Goal: Task Accomplishment & Management: Manage account settings

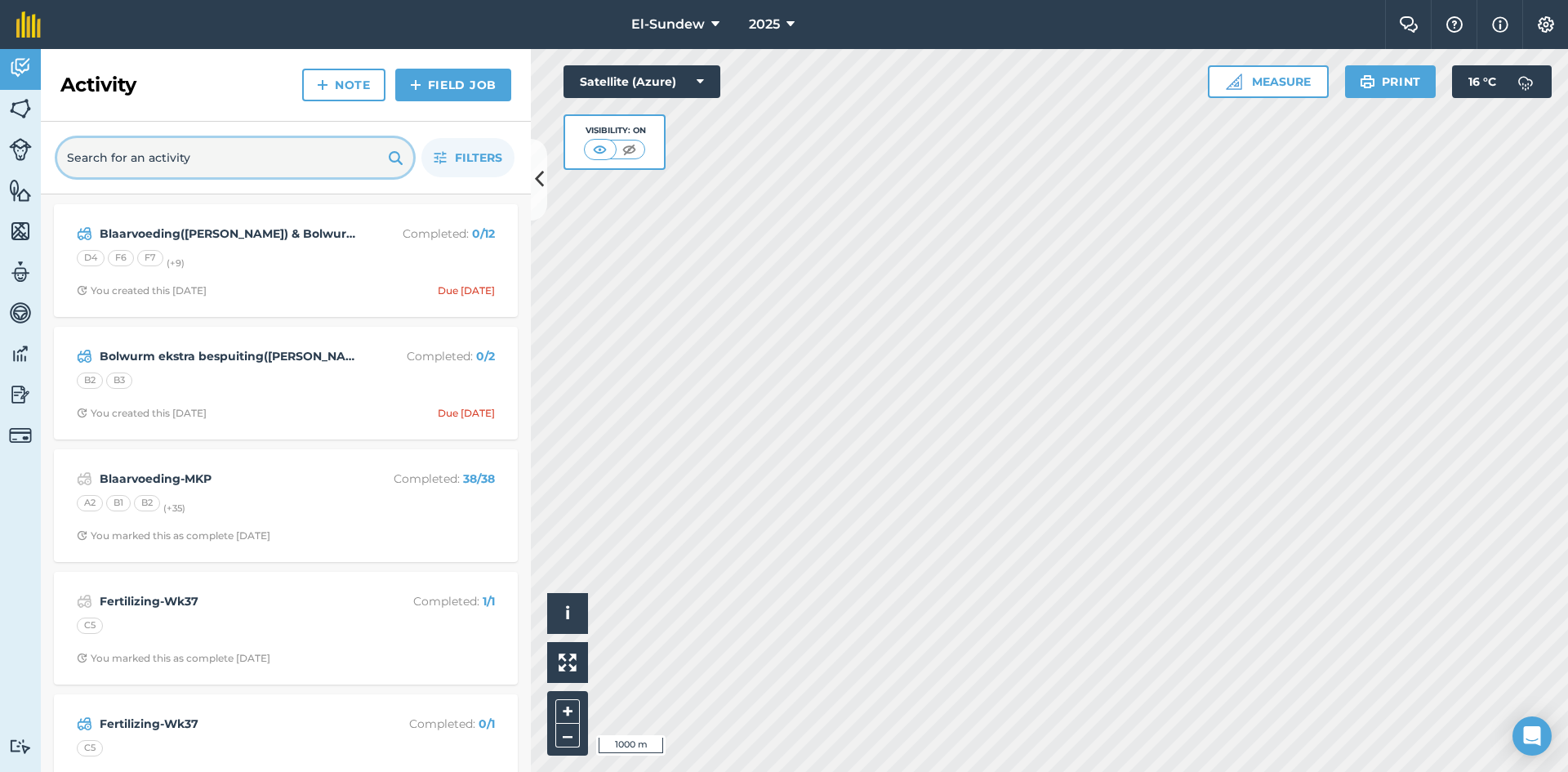
click at [243, 170] on input "text" at bounding box center [235, 158] width 356 height 39
type input "bolwurm"
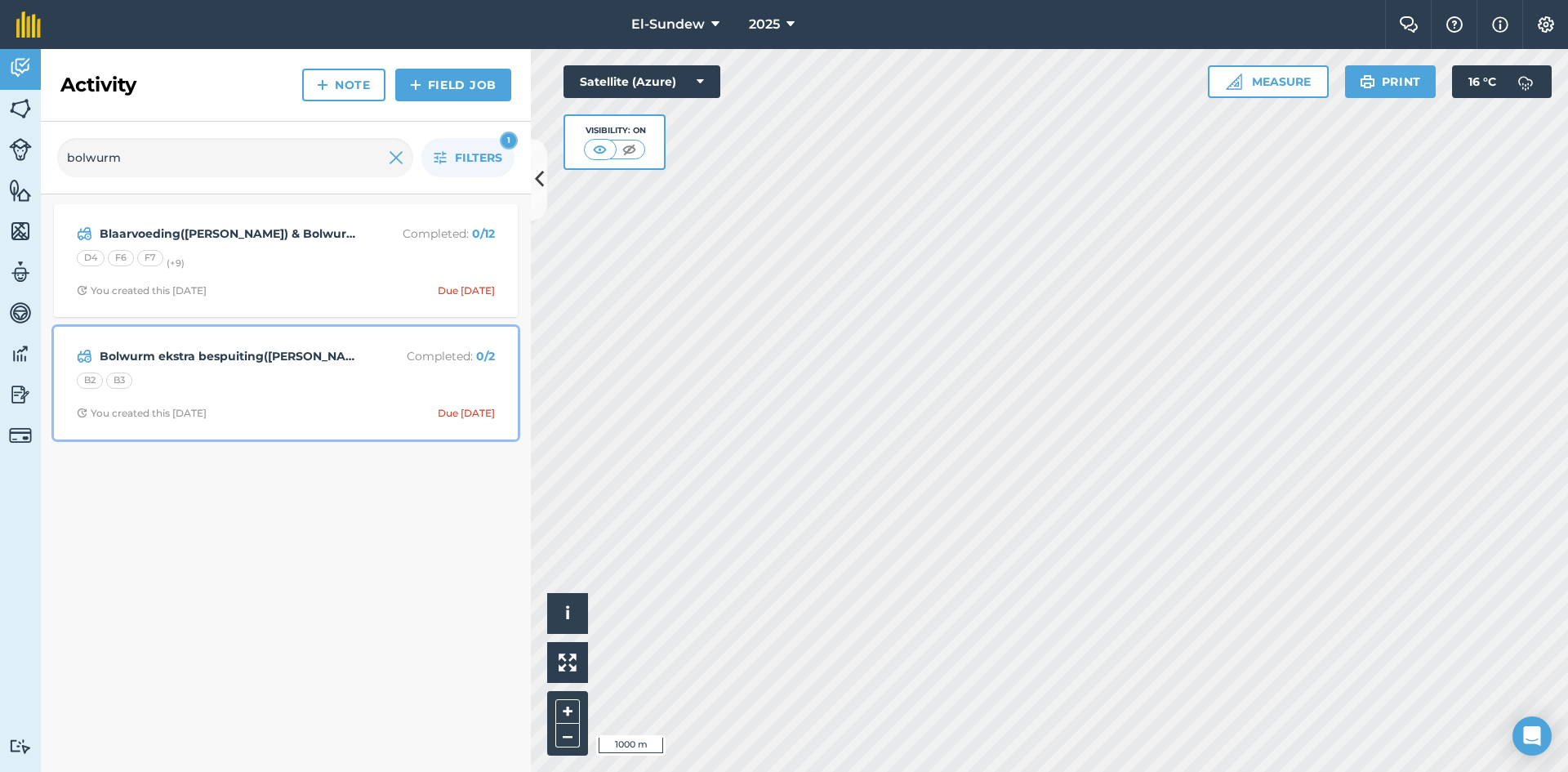
click at [289, 403] on div "Bolwurm ekstra bespuiting([PERSON_NAME]) Completed : 0 / 2 B2 B3 You created th…" at bounding box center [286, 383] width 444 height 93
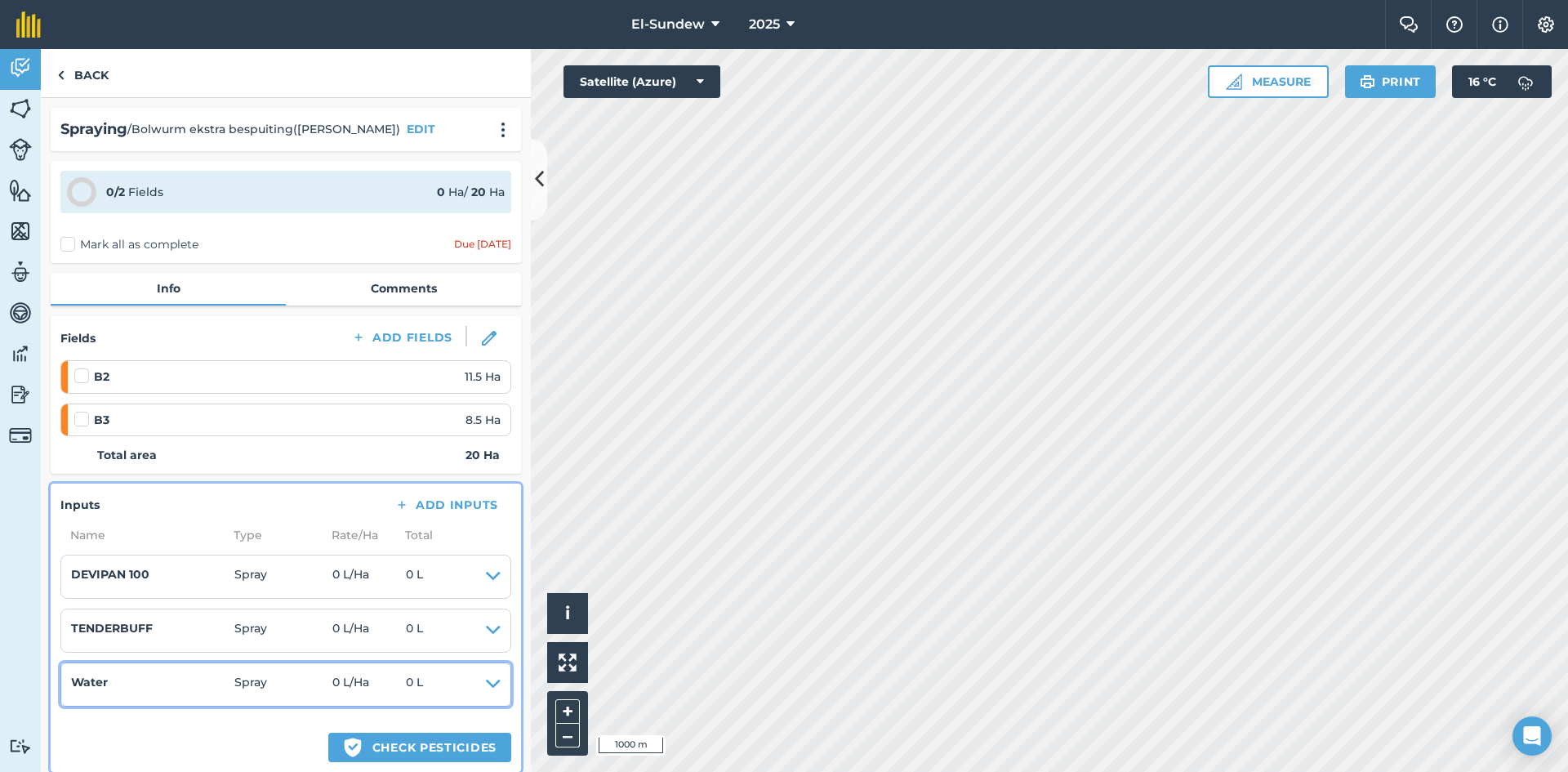
click at [486, 685] on icon at bounding box center [494, 684] width 15 height 23
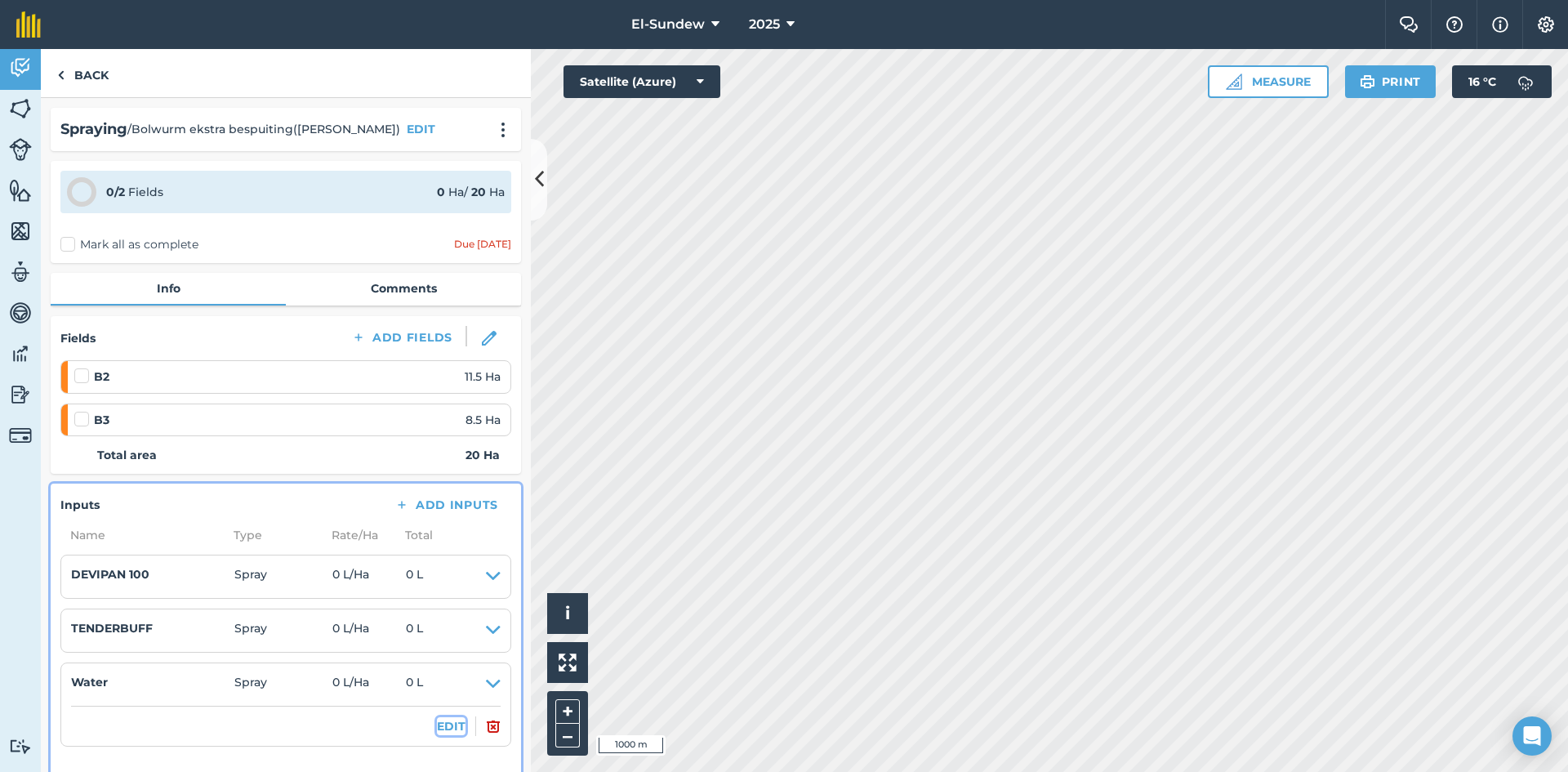
click at [437, 726] on button "EDIT" at bounding box center [451, 725] width 28 height 18
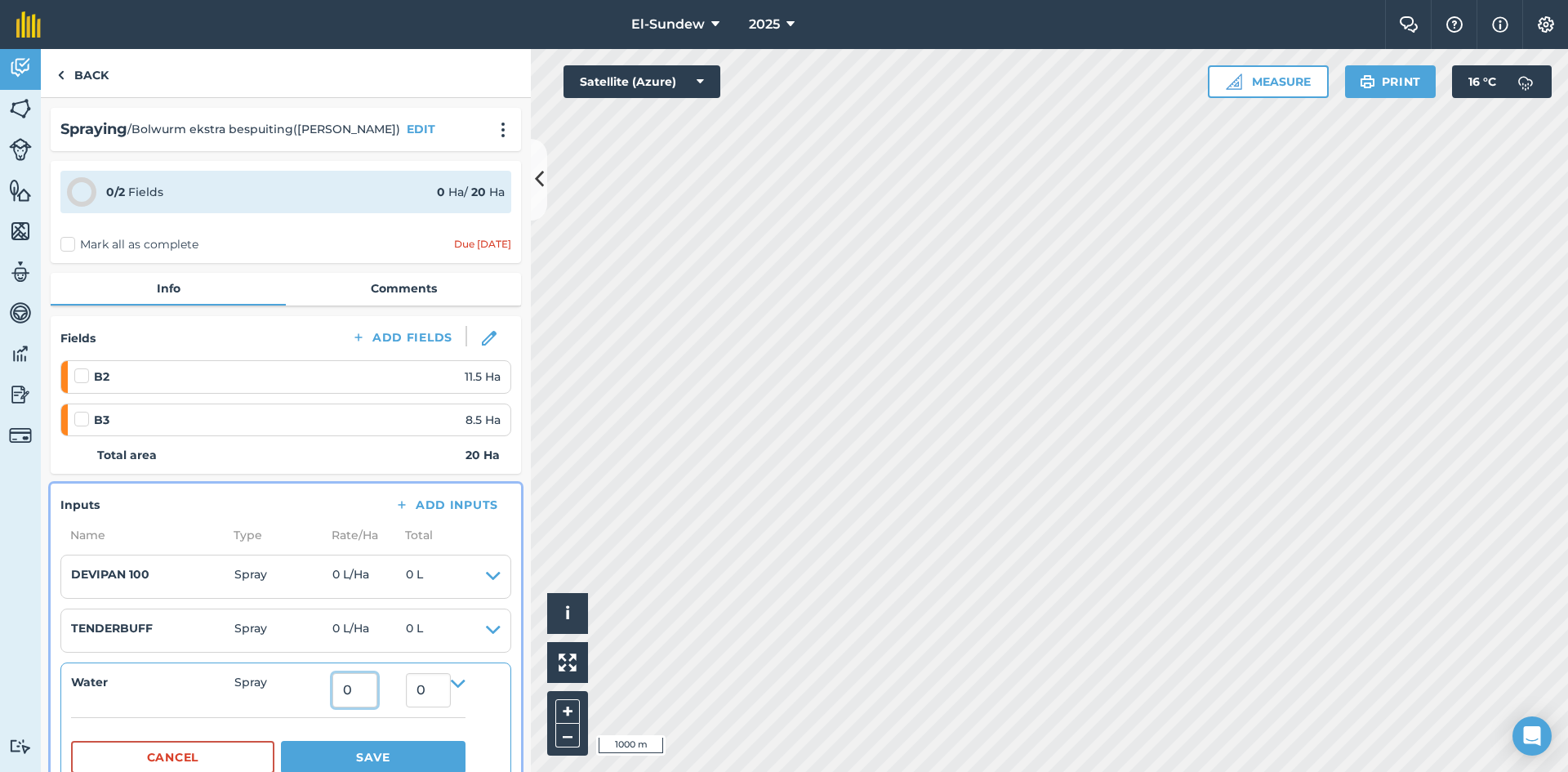
click at [377, 685] on input "0" at bounding box center [355, 689] width 45 height 34
type input "42,000"
click at [443, 703] on input "840,000" at bounding box center [429, 689] width 45 height 34
click at [451, 691] on input "840,000" at bounding box center [429, 689] width 45 height 34
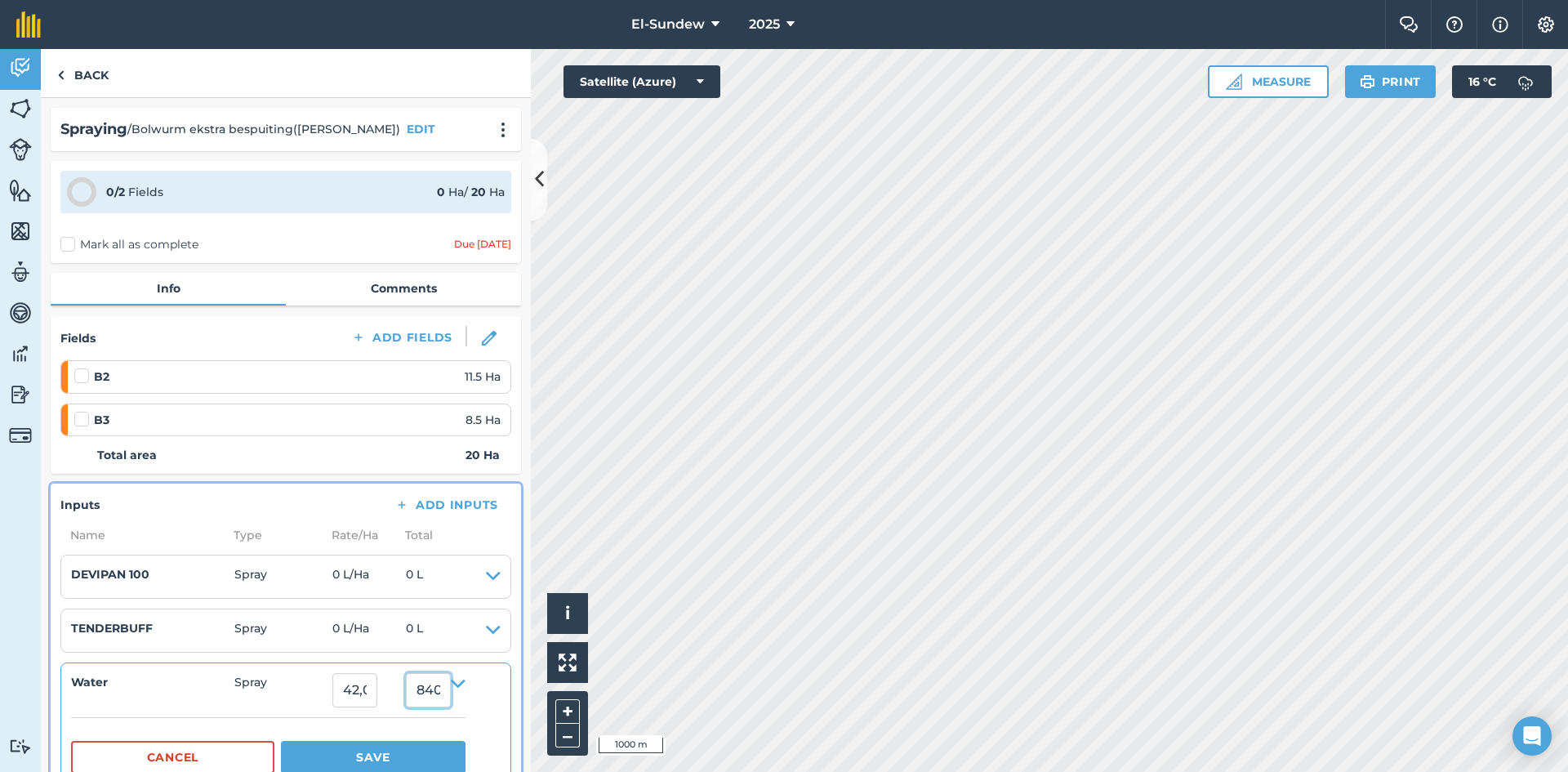
click at [451, 691] on input "840,000" at bounding box center [429, 689] width 45 height 34
type input "42000"
type input "2,100"
type input "42,000"
click at [489, 655] on ul "DEVIPAN 100 Spray 0 L / Ha 0 L Type INSECTICIDE Reg Number L4669 Actives DICHLO…" at bounding box center [285, 670] width 451 height 229
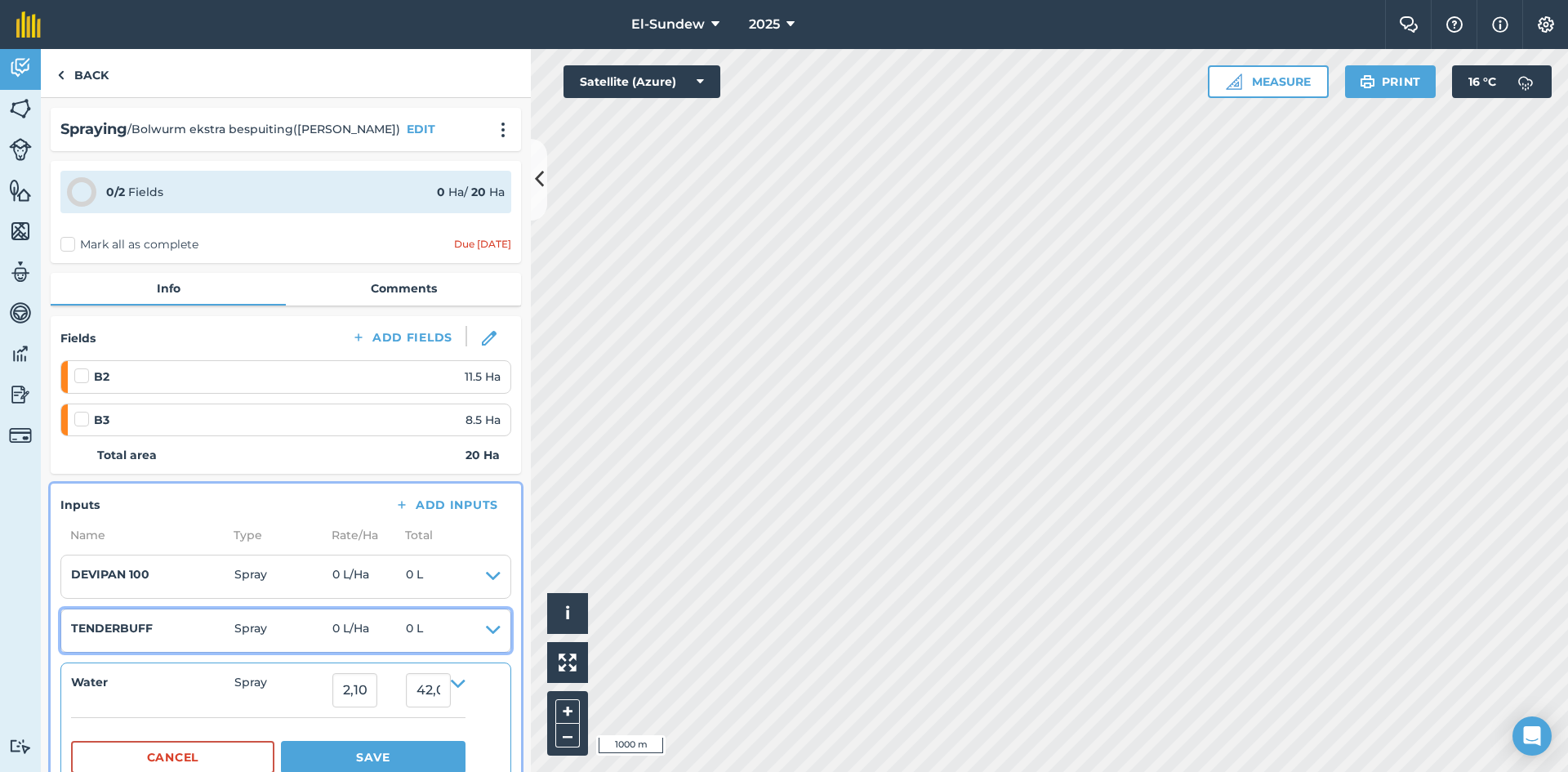
click at [486, 628] on icon at bounding box center [494, 630] width 15 height 23
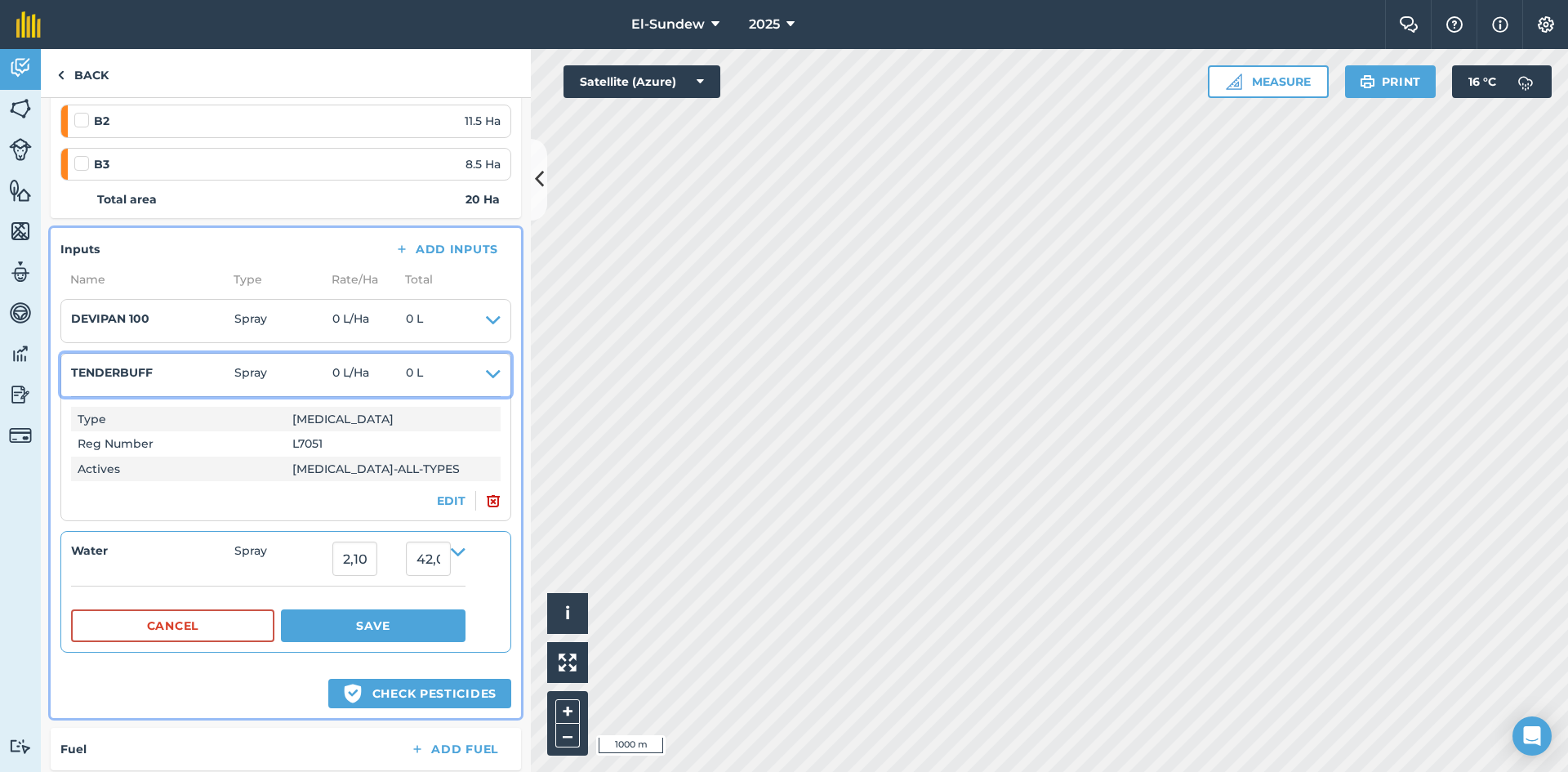
scroll to position [272, 0]
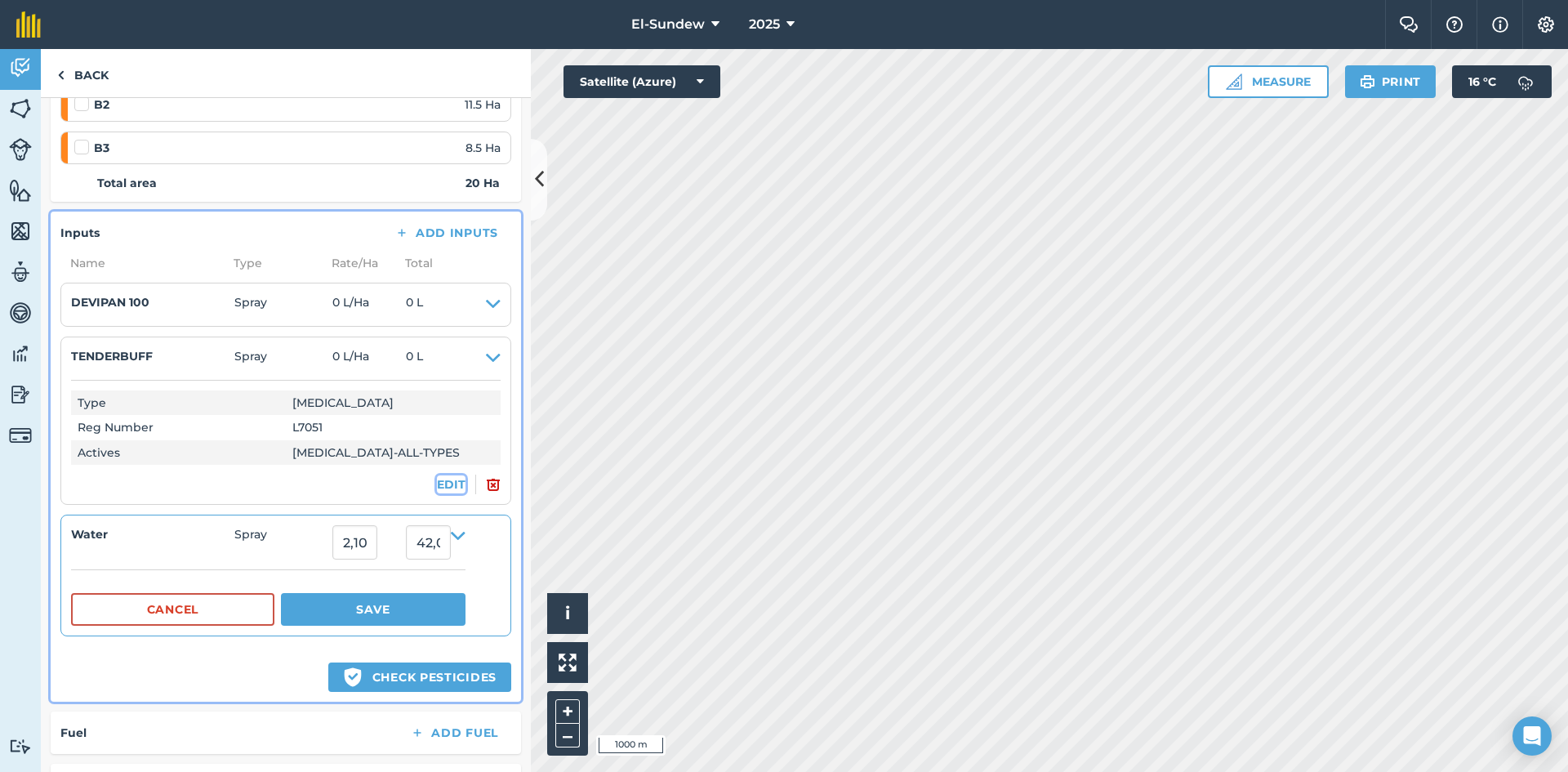
click at [439, 491] on button "EDIT" at bounding box center [451, 483] width 28 height 18
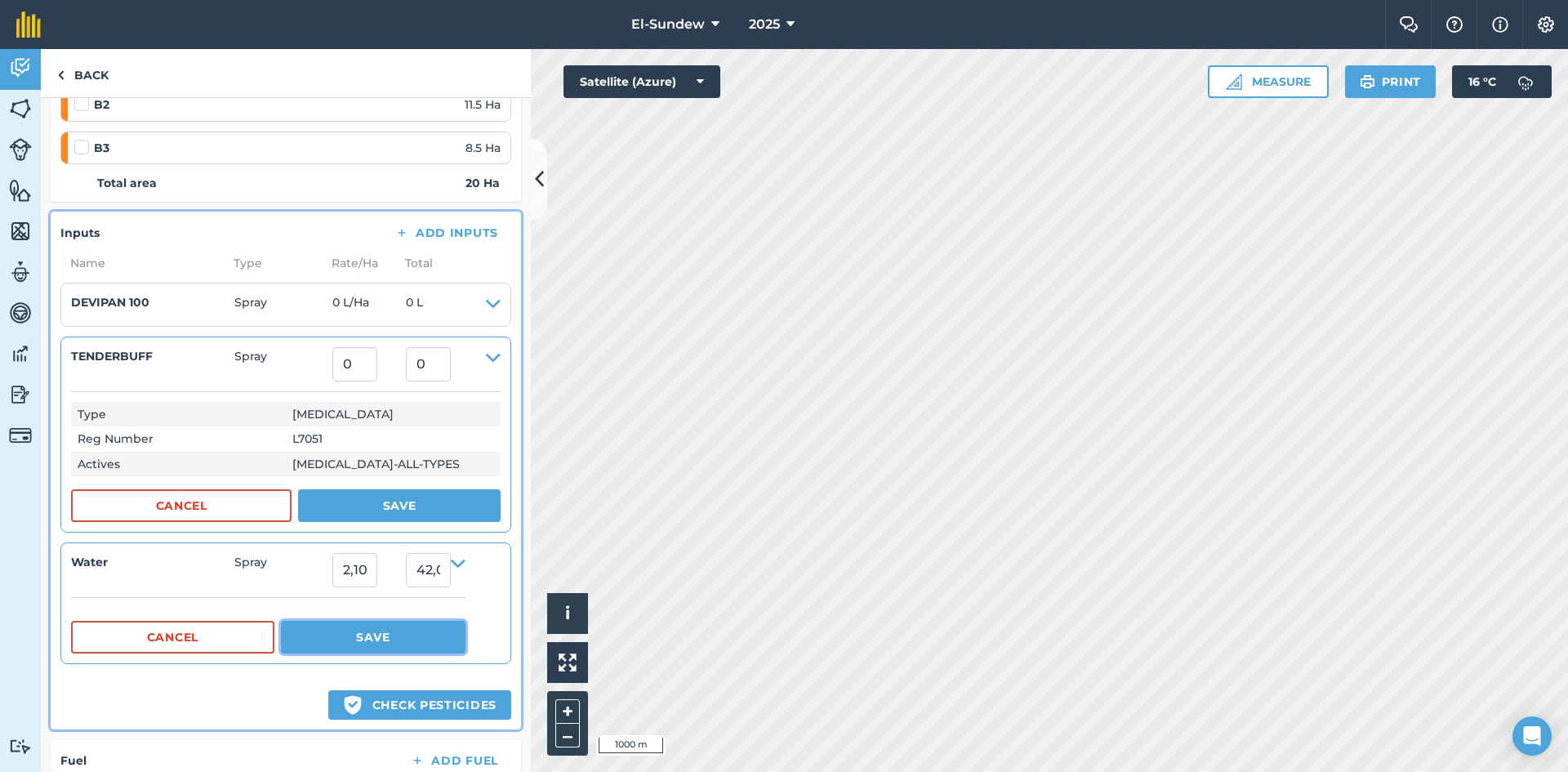
click at [378, 637] on button "Save" at bounding box center [373, 637] width 184 height 33
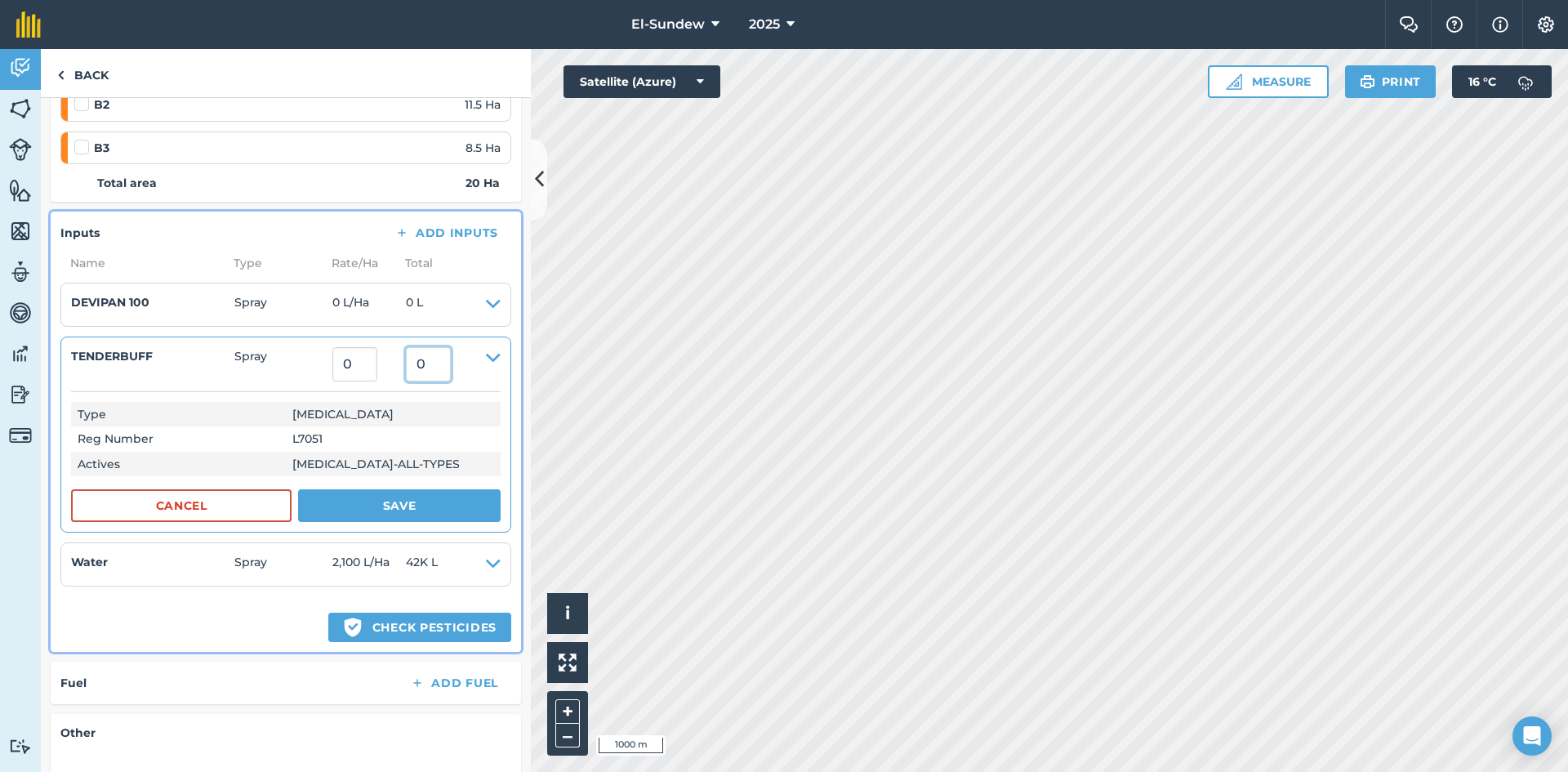
click at [436, 363] on input "0" at bounding box center [429, 364] width 45 height 34
click at [377, 358] on input "0" at bounding box center [355, 364] width 45 height 34
type input "0.84"
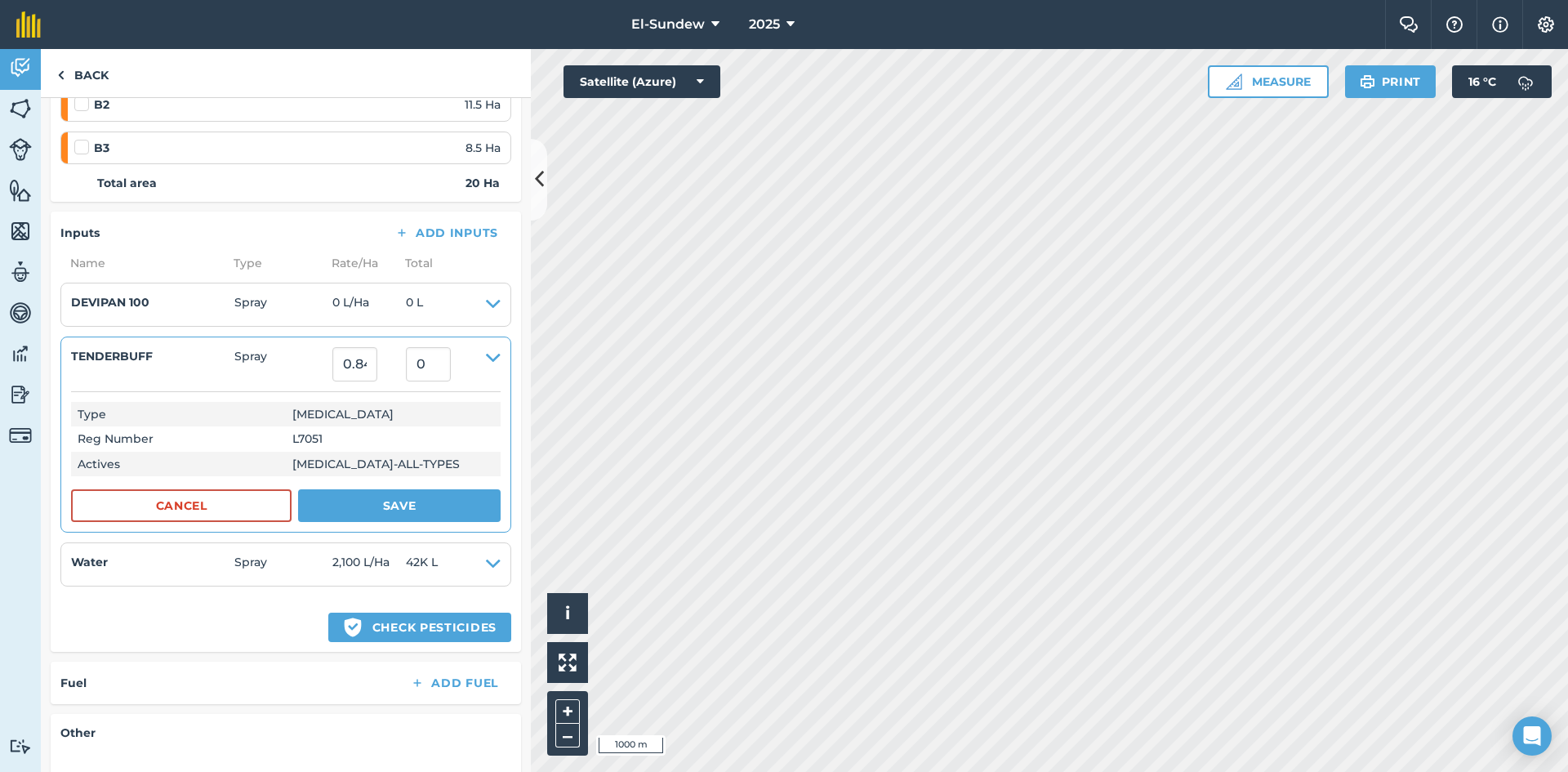
type input "16.8"
click at [430, 443] on td "L7051" at bounding box center [393, 438] width 214 height 24
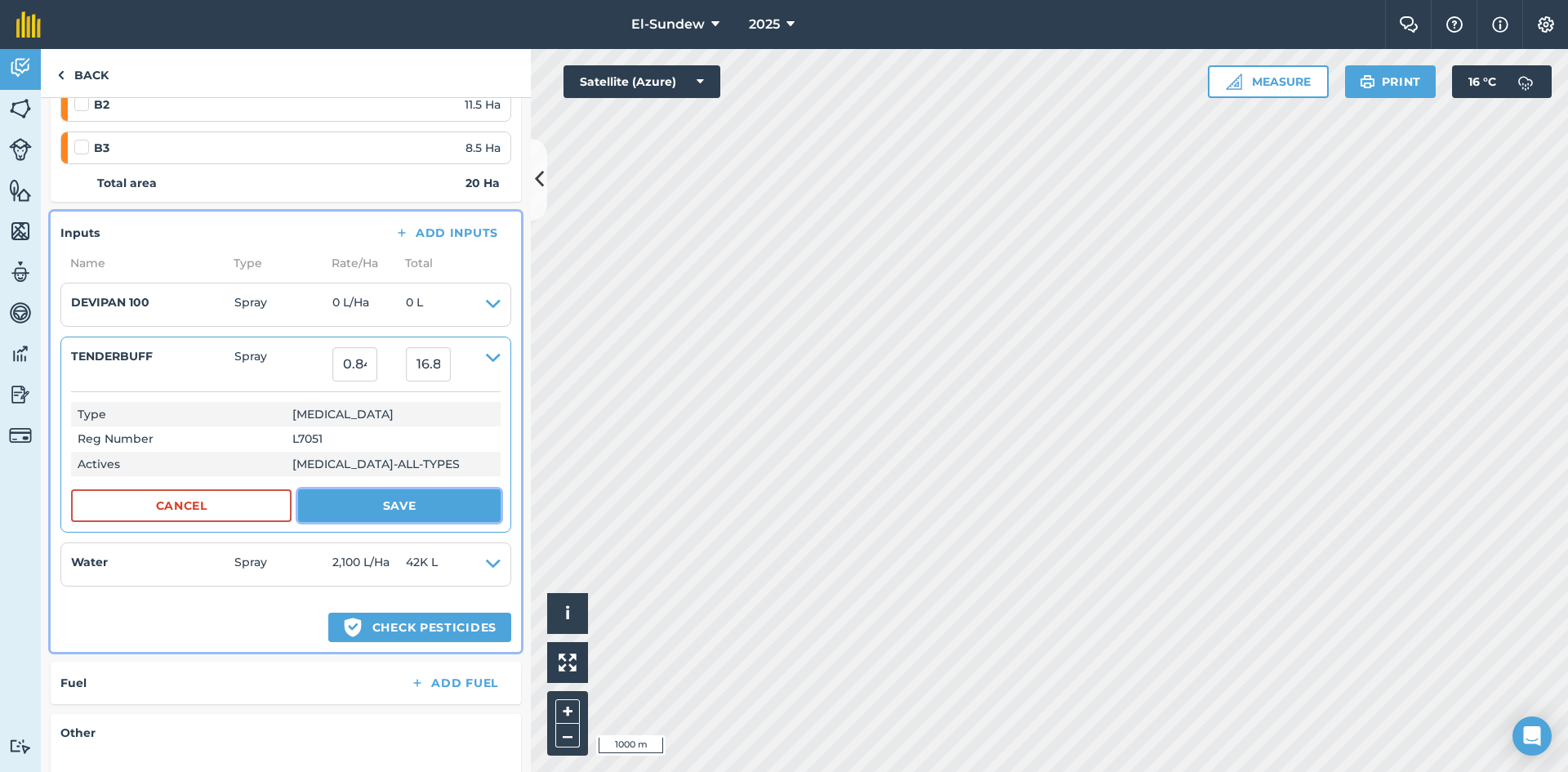
click at [401, 517] on button "Save" at bounding box center [399, 505] width 202 height 33
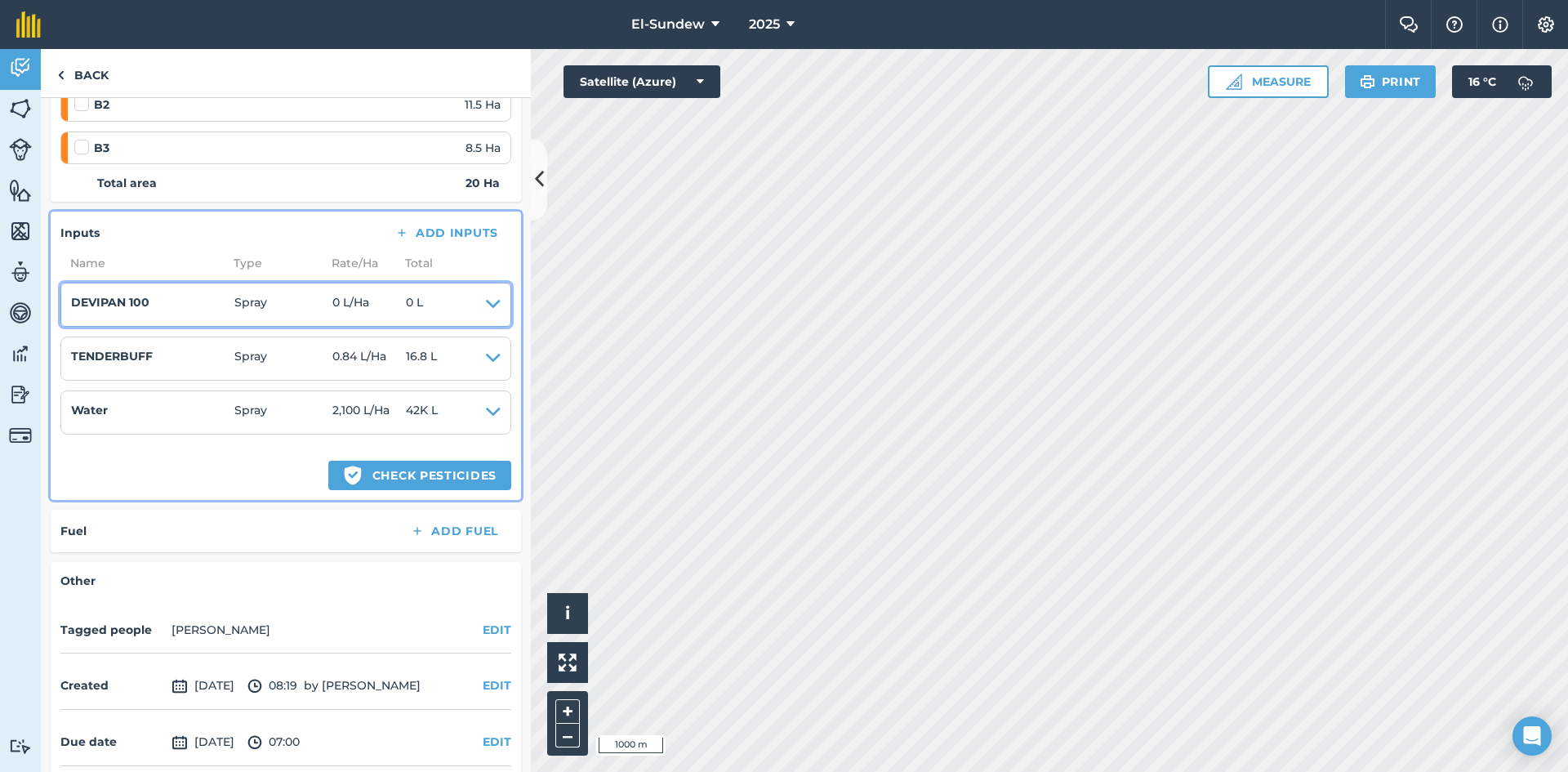
click at [486, 307] on icon at bounding box center [494, 305] width 15 height 23
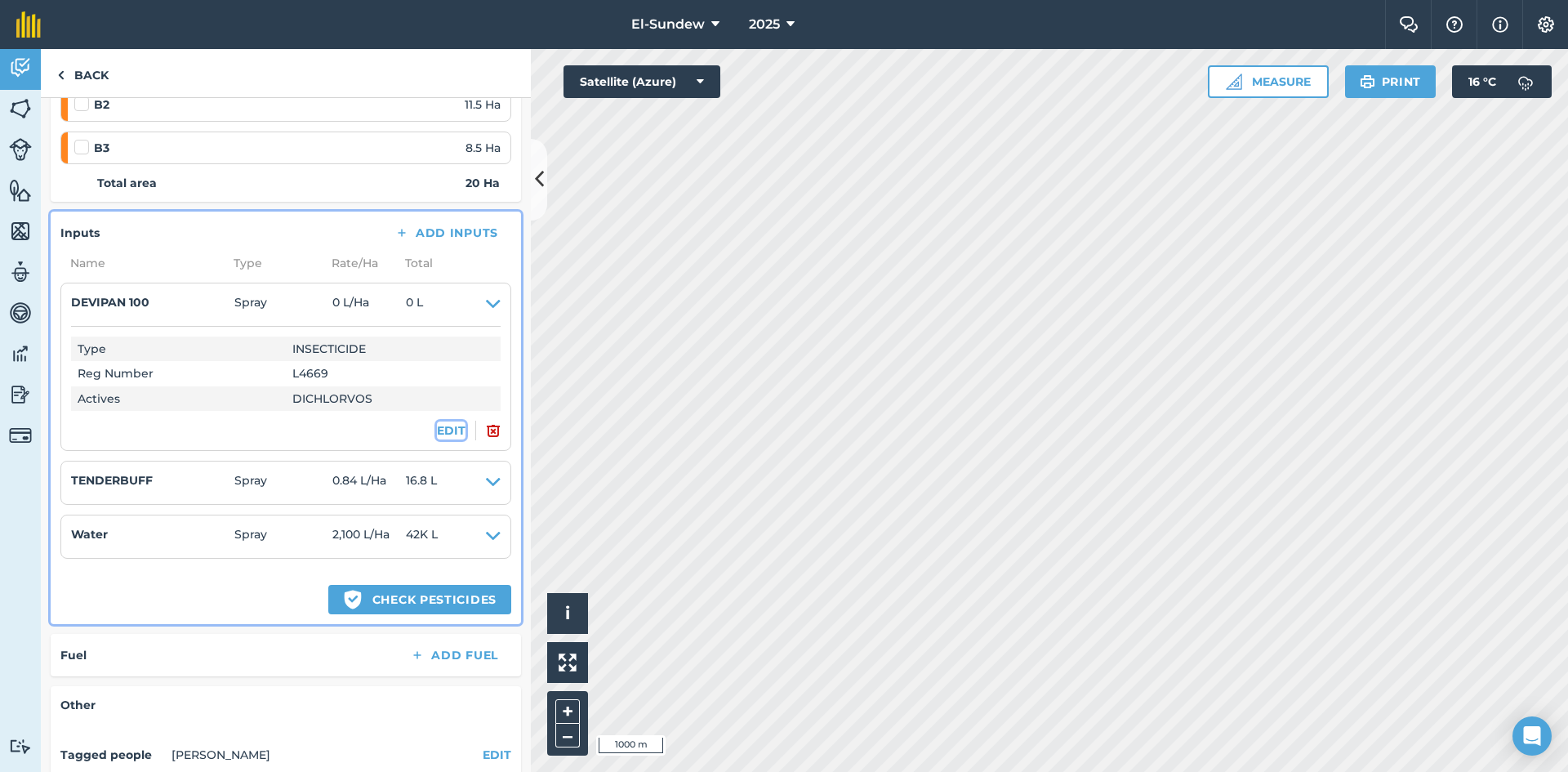
click at [437, 424] on button "EDIT" at bounding box center [451, 430] width 28 height 18
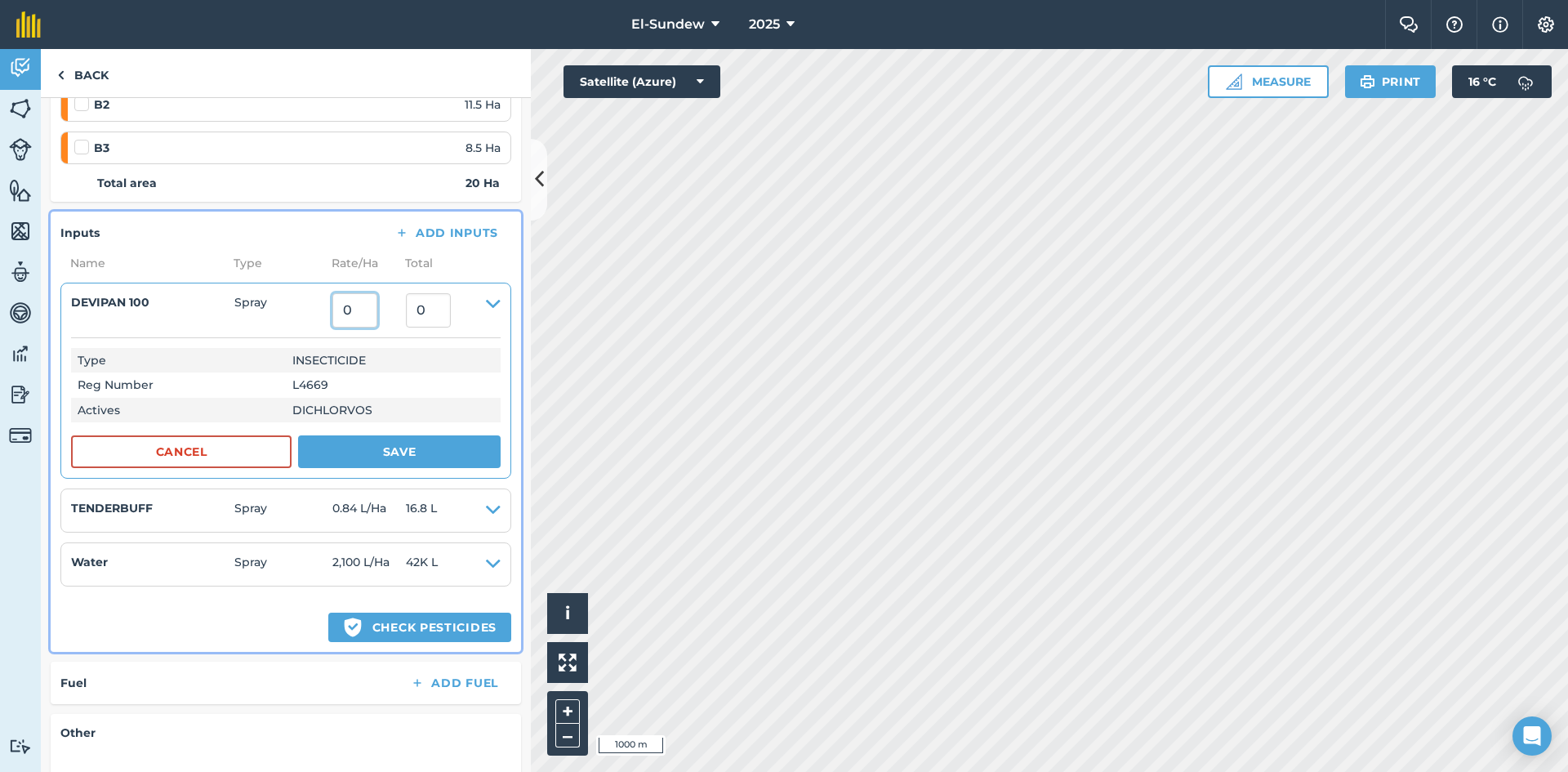
click at [372, 314] on input "0" at bounding box center [355, 310] width 45 height 34
type input "2.1"
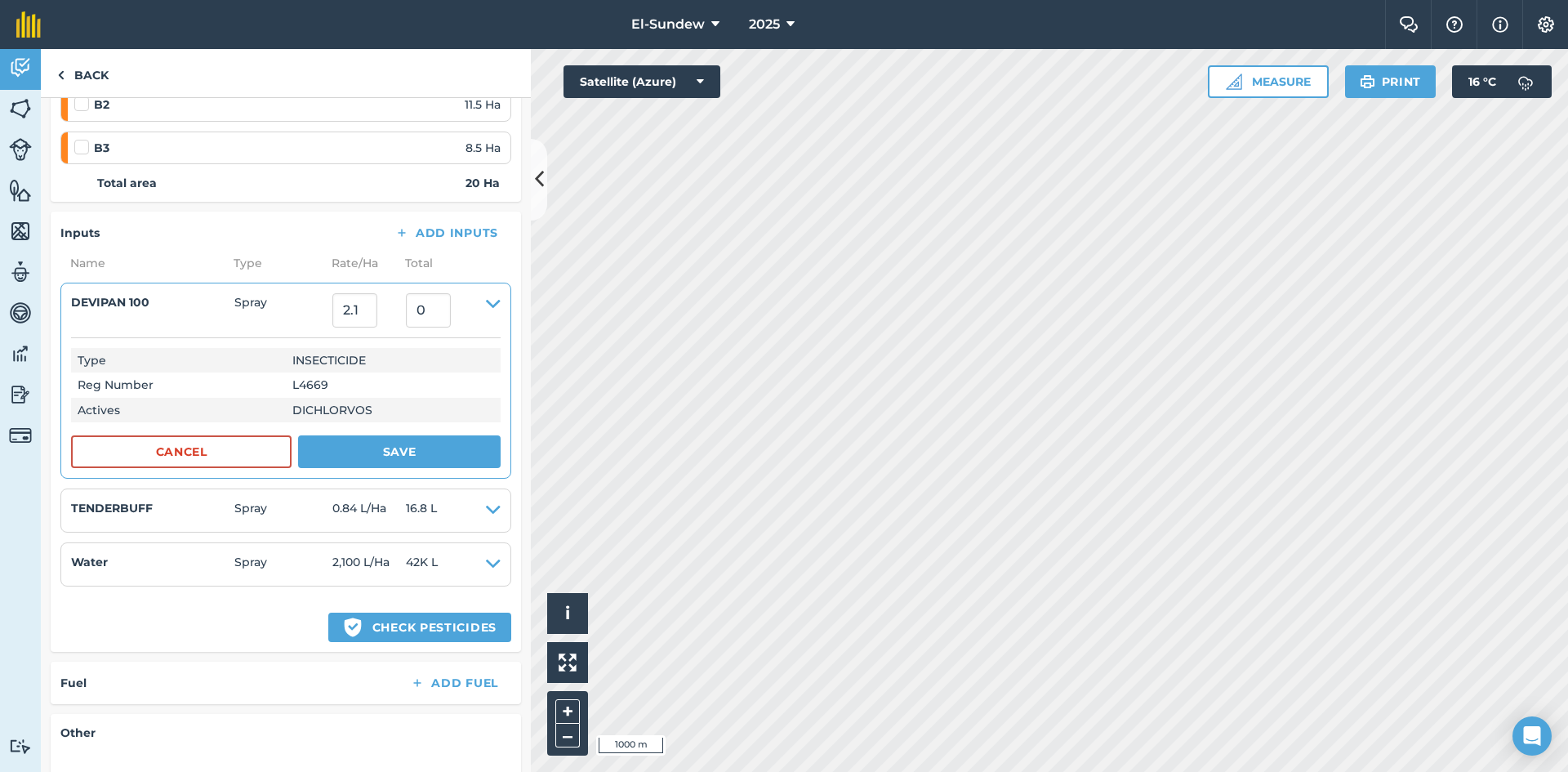
type input "42"
click at [480, 386] on td "L4669" at bounding box center [393, 385] width 214 height 24
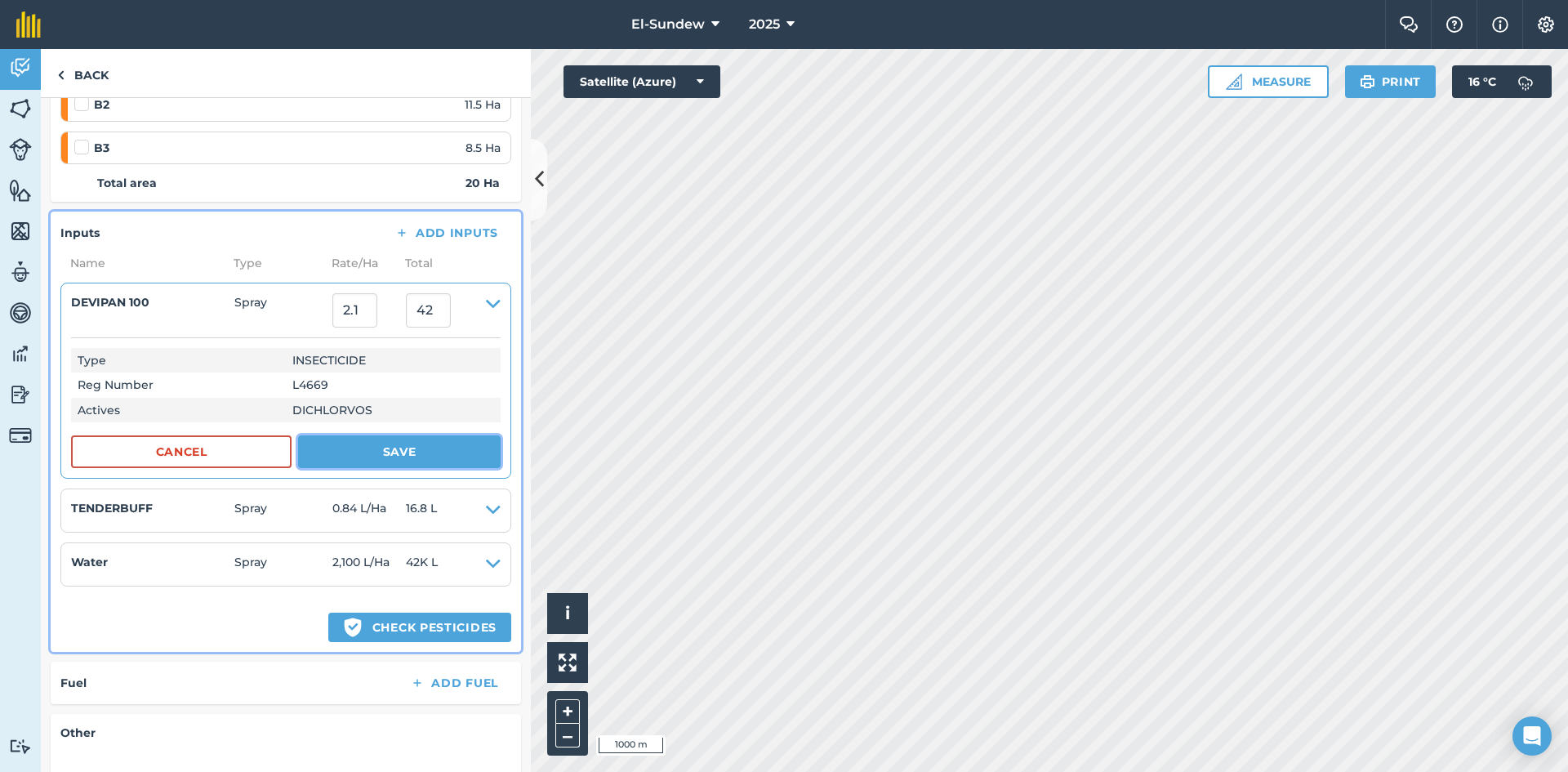
click at [404, 456] on button "Save" at bounding box center [399, 451] width 202 height 33
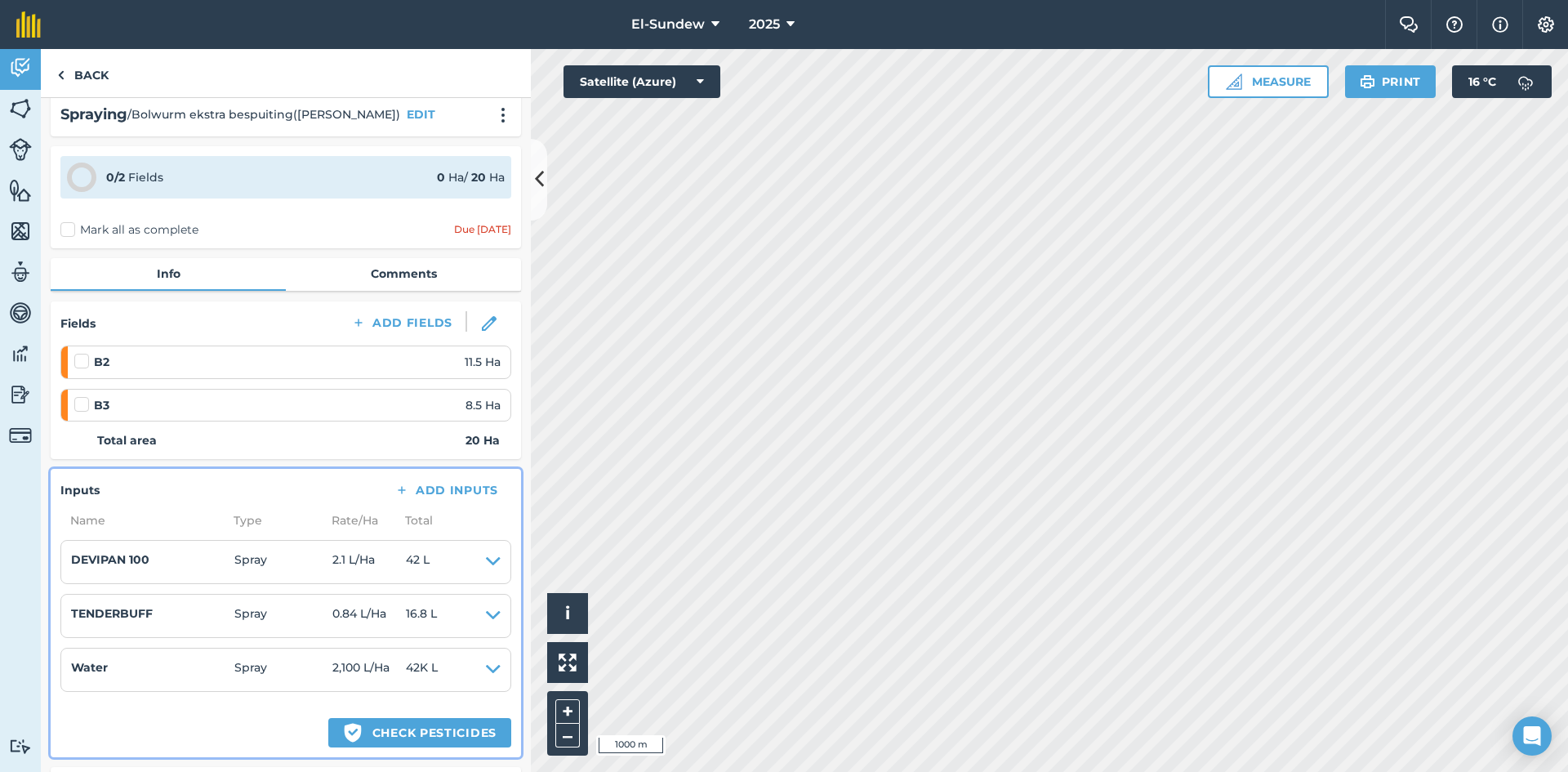
scroll to position [0, 0]
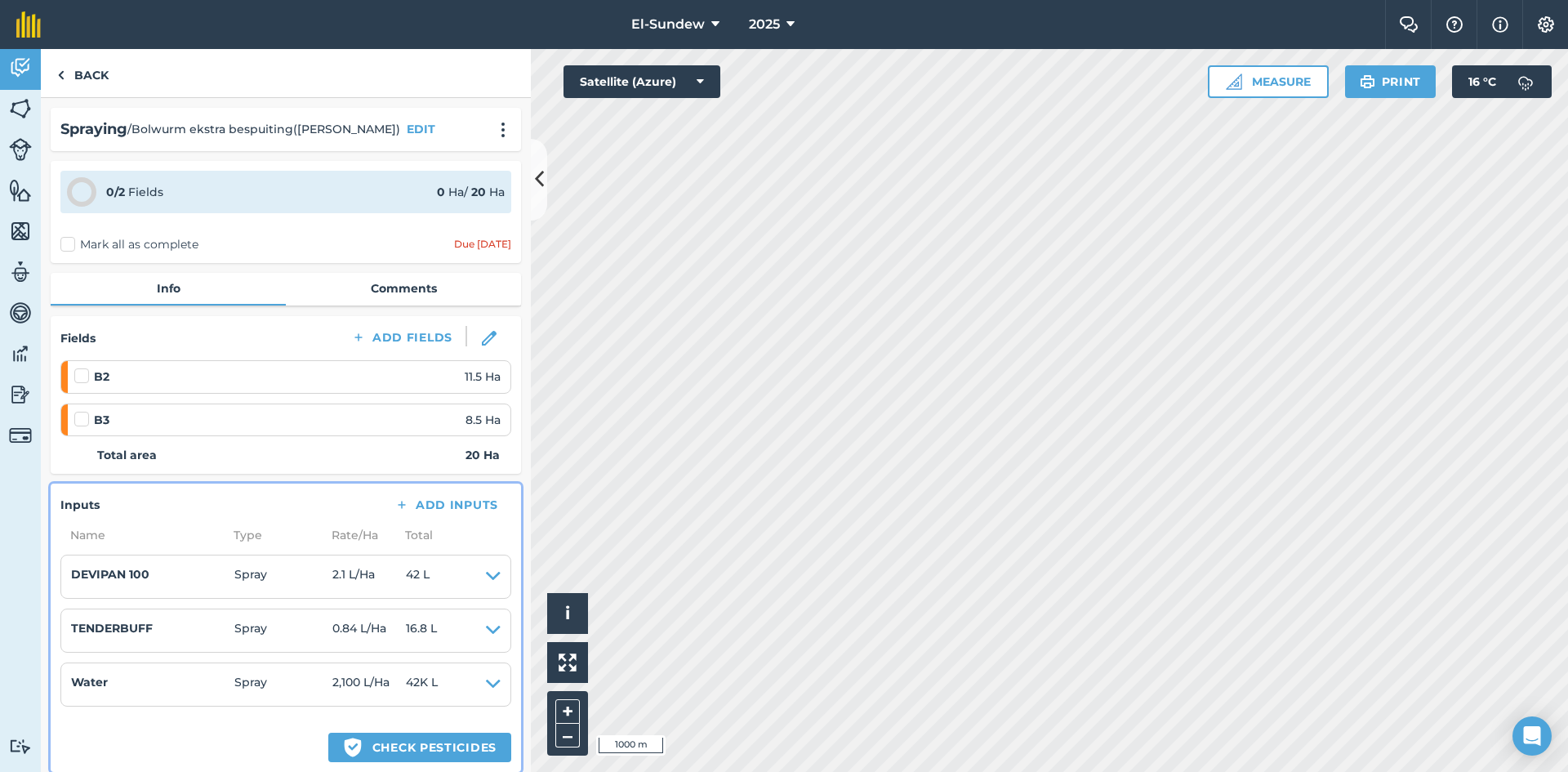
click at [69, 240] on label "Mark all as complete" at bounding box center [129, 244] width 138 height 17
click at [69, 240] on input "Mark all as complete" at bounding box center [65, 241] width 10 height 10
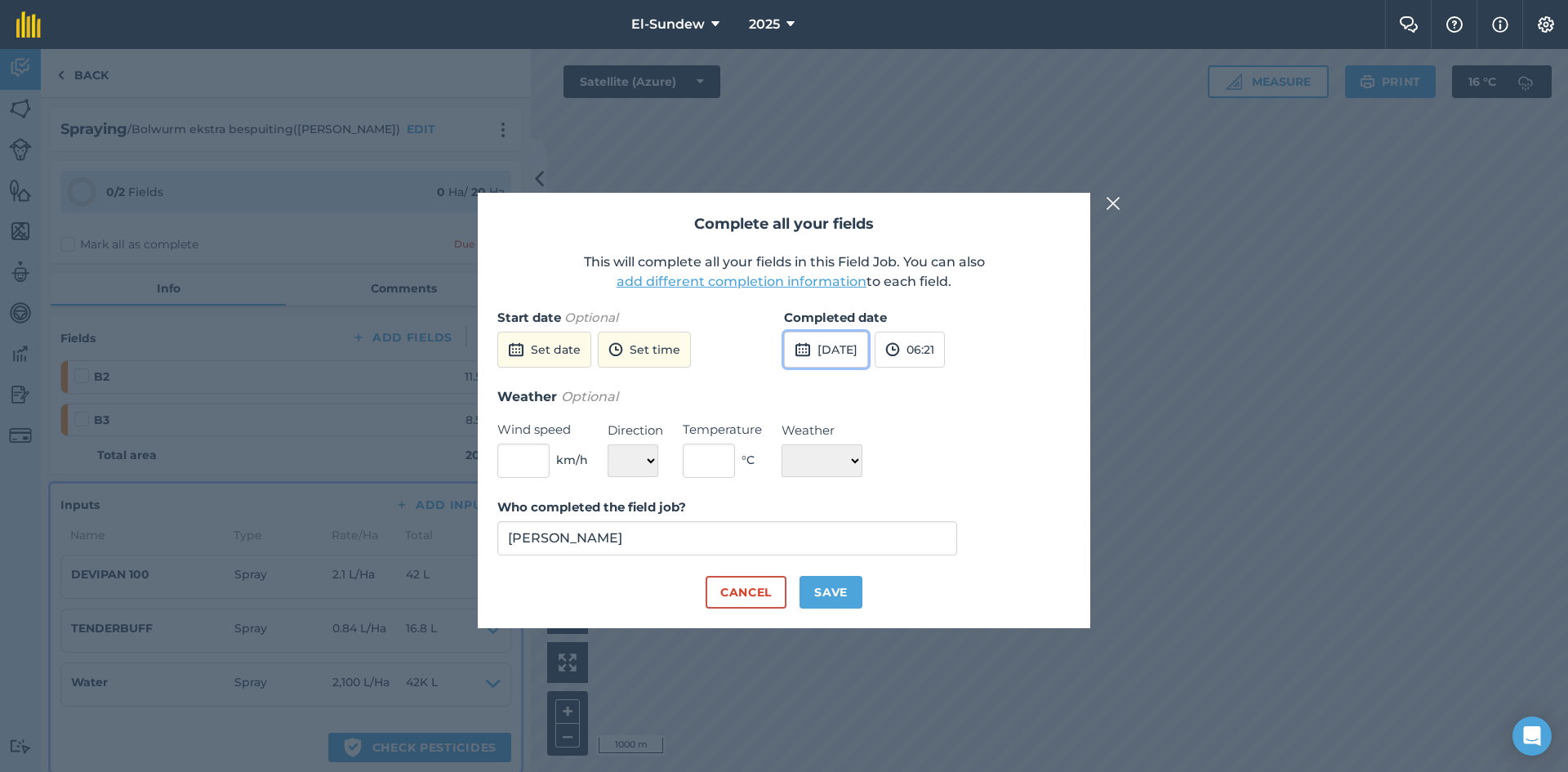
click at [835, 344] on button "[DATE]" at bounding box center [826, 350] width 84 height 36
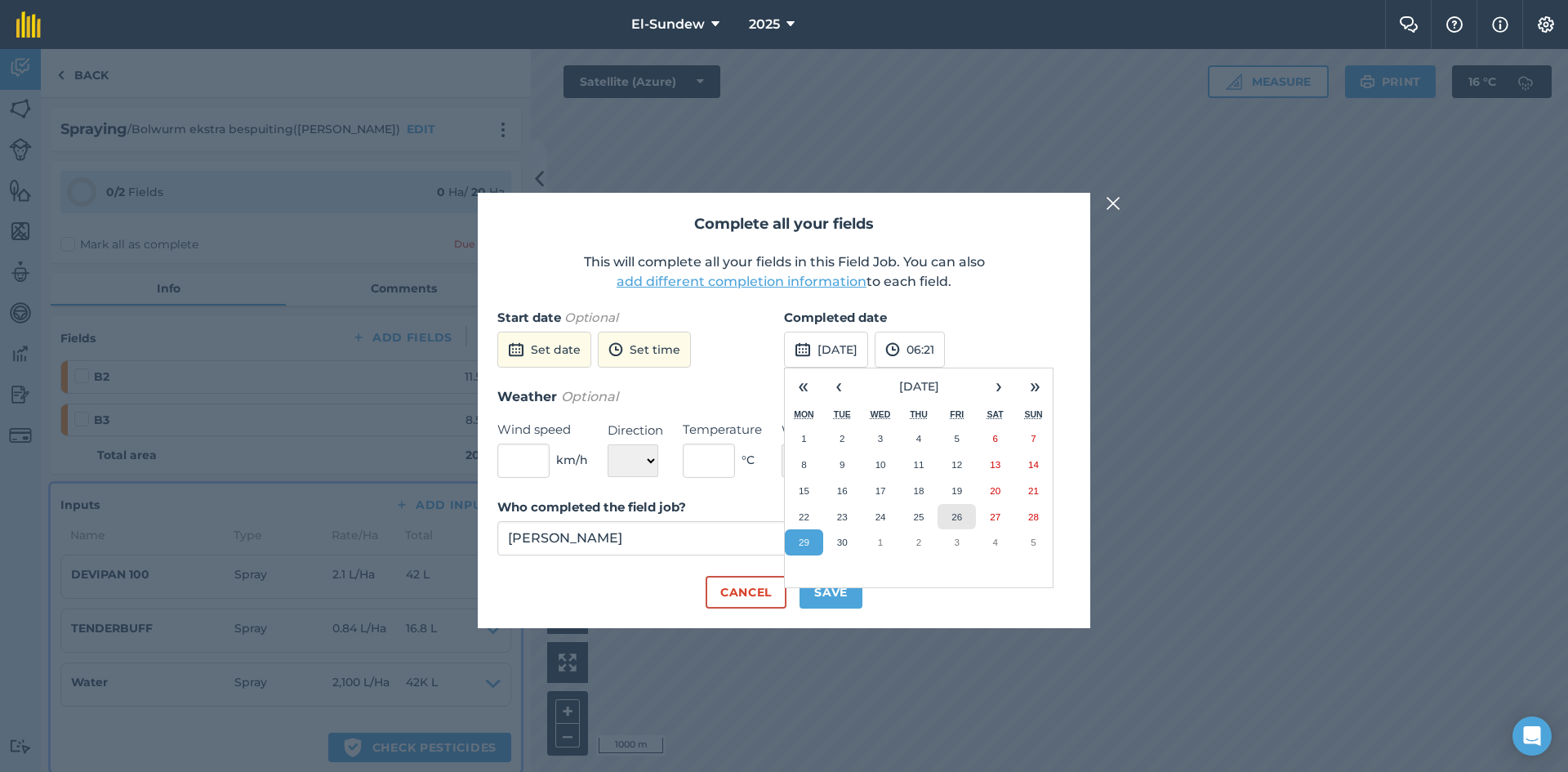
click at [952, 513] on abbr "26" at bounding box center [957, 516] width 10 height 10
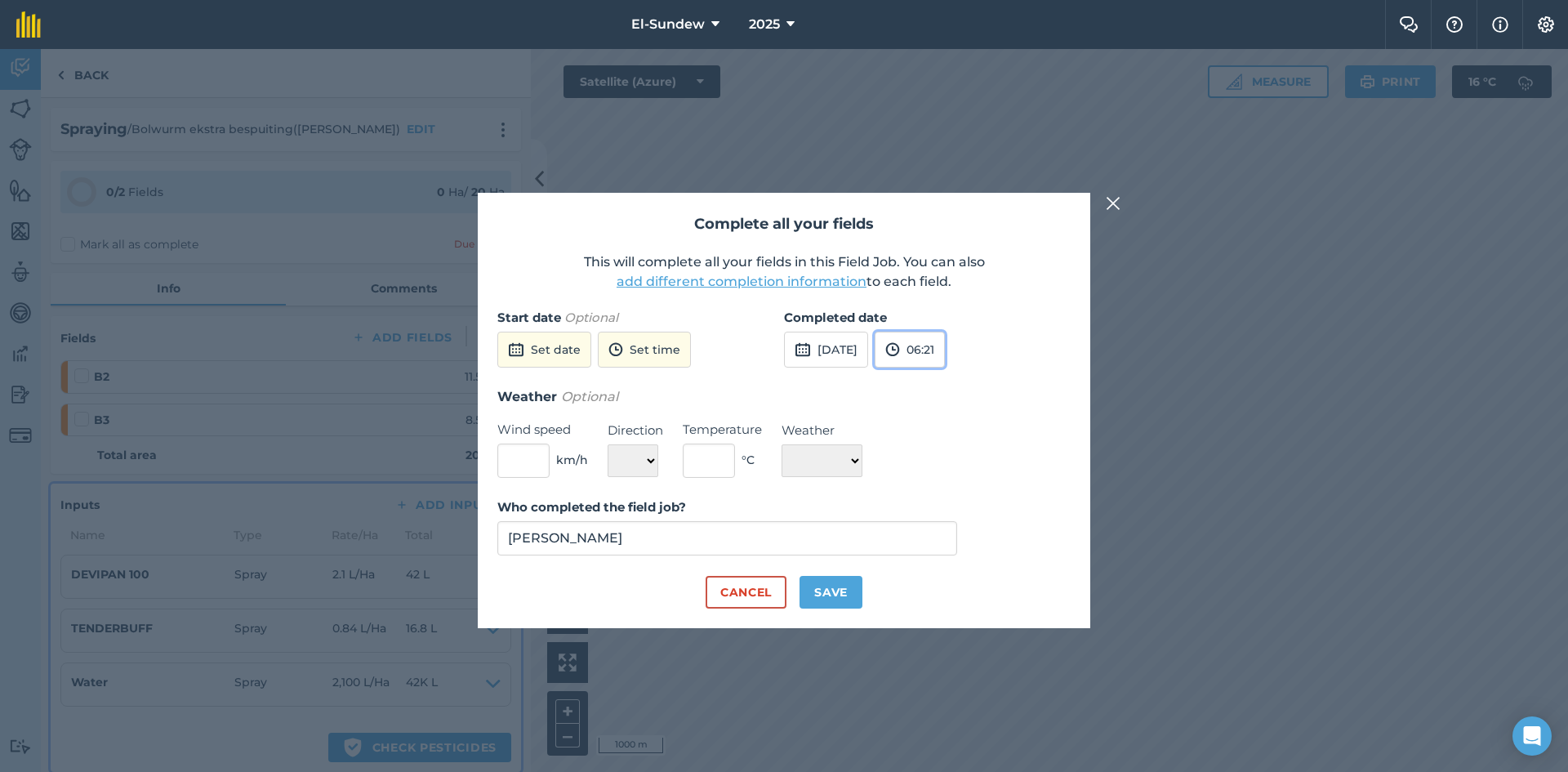
click at [945, 339] on button "06:21" at bounding box center [910, 350] width 71 height 36
click at [943, 474] on button "12:00" at bounding box center [914, 475] width 77 height 26
click at [832, 592] on button "Save" at bounding box center [831, 591] width 63 height 33
checkbox input "true"
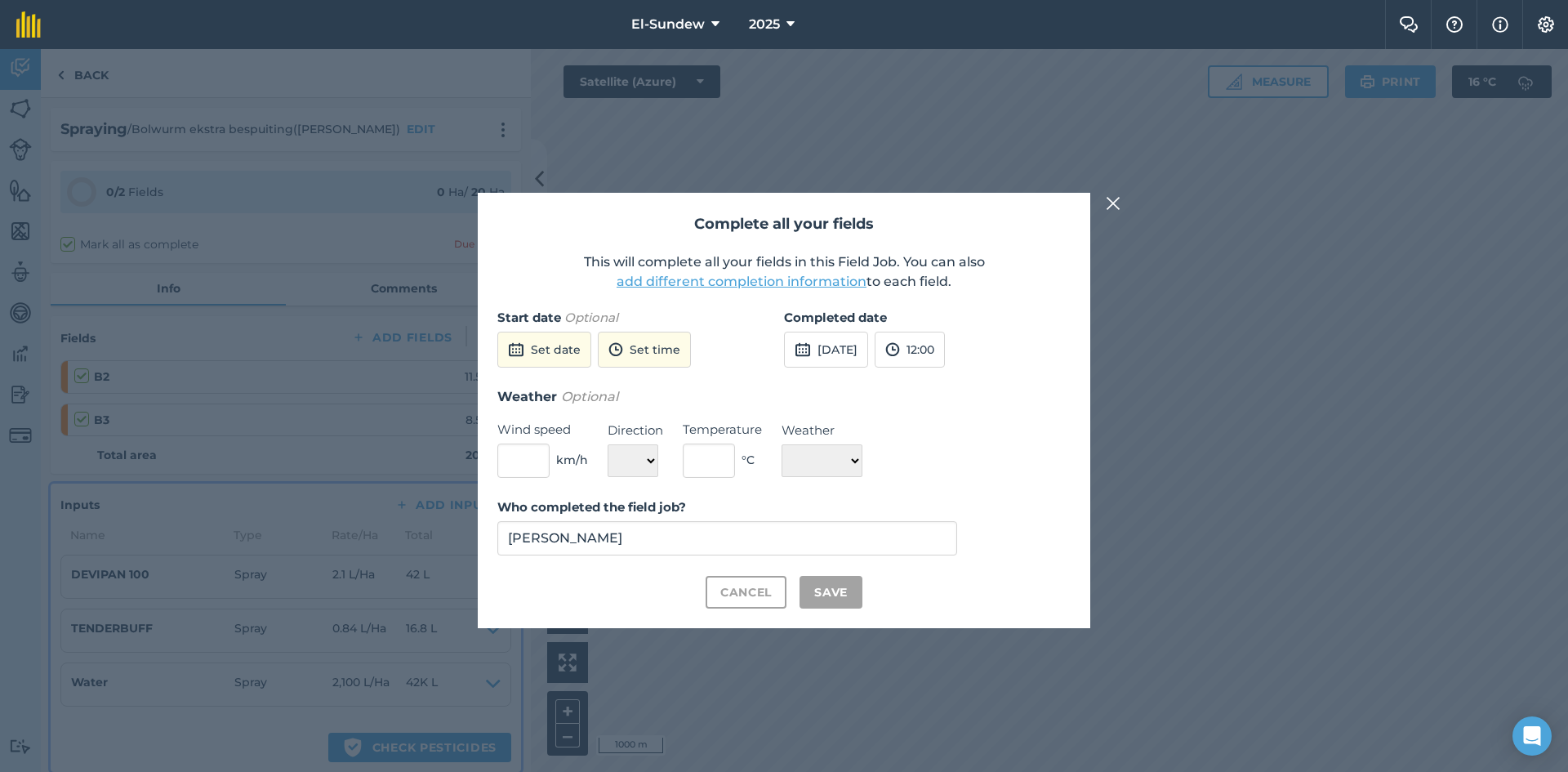
checkbox input "true"
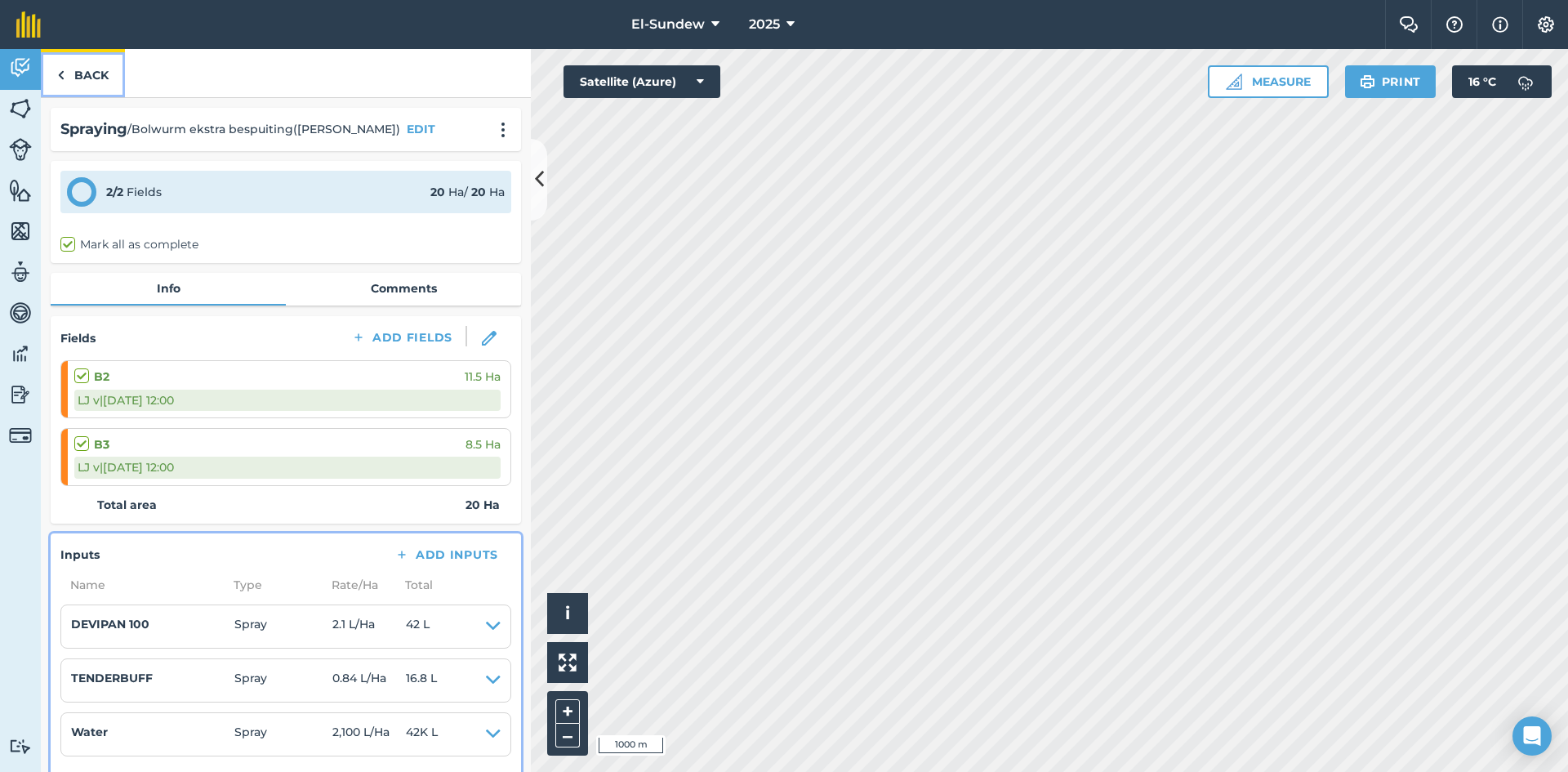
click at [89, 83] on link "Back" at bounding box center [82, 72] width 84 height 48
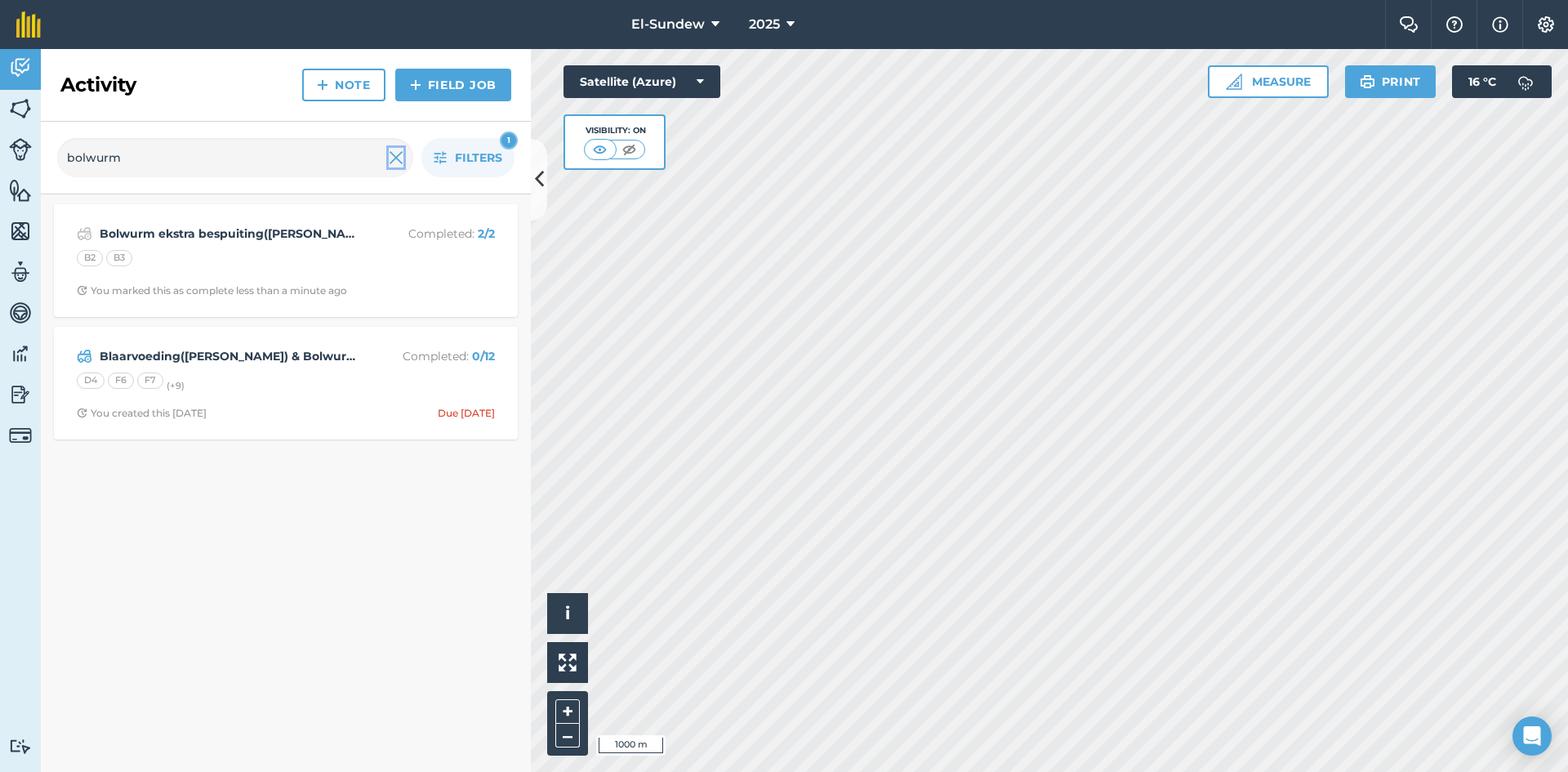
click at [393, 161] on img at bounding box center [396, 157] width 15 height 20
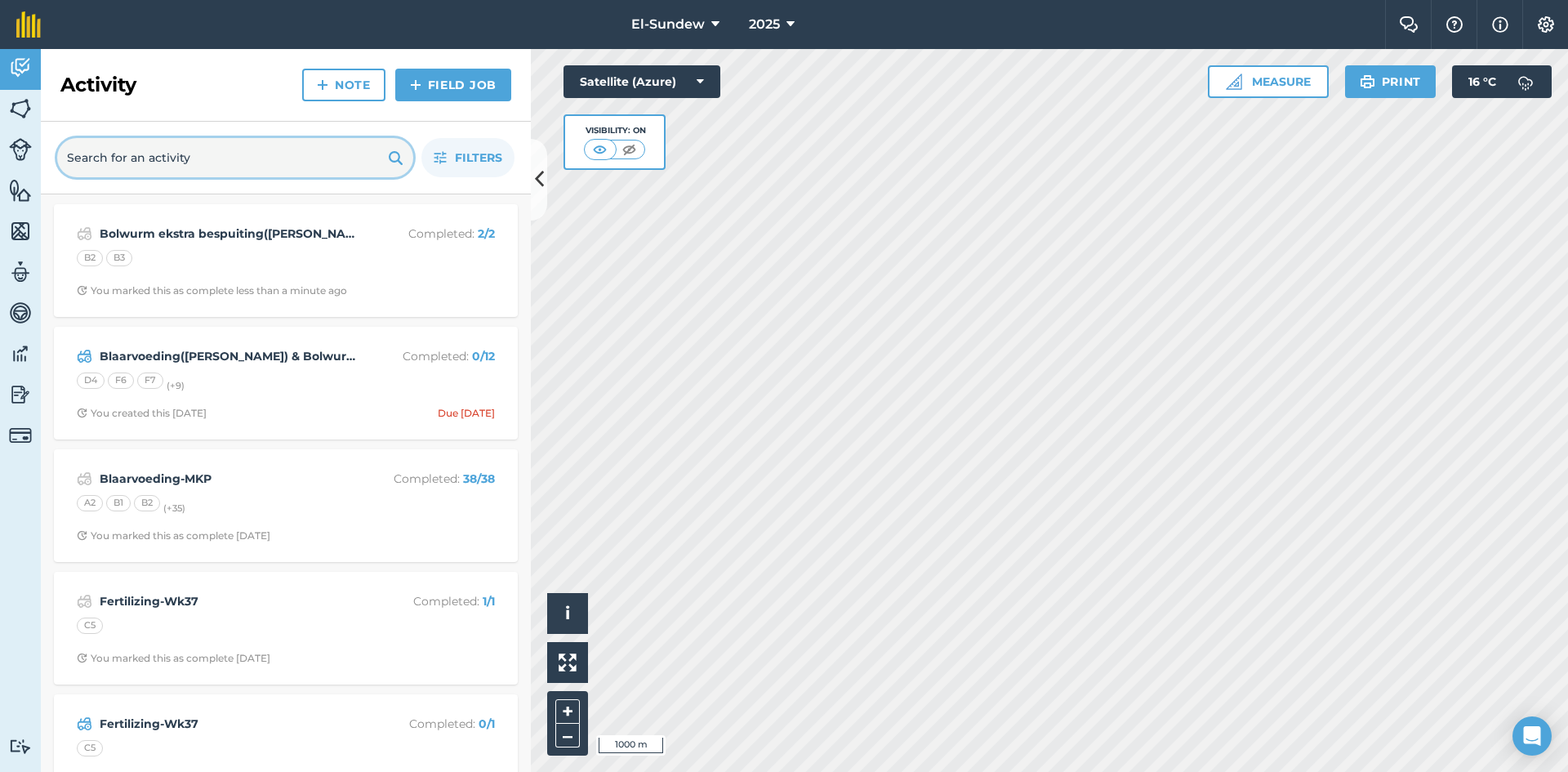
click at [356, 162] on input "text" at bounding box center [235, 158] width 356 height 39
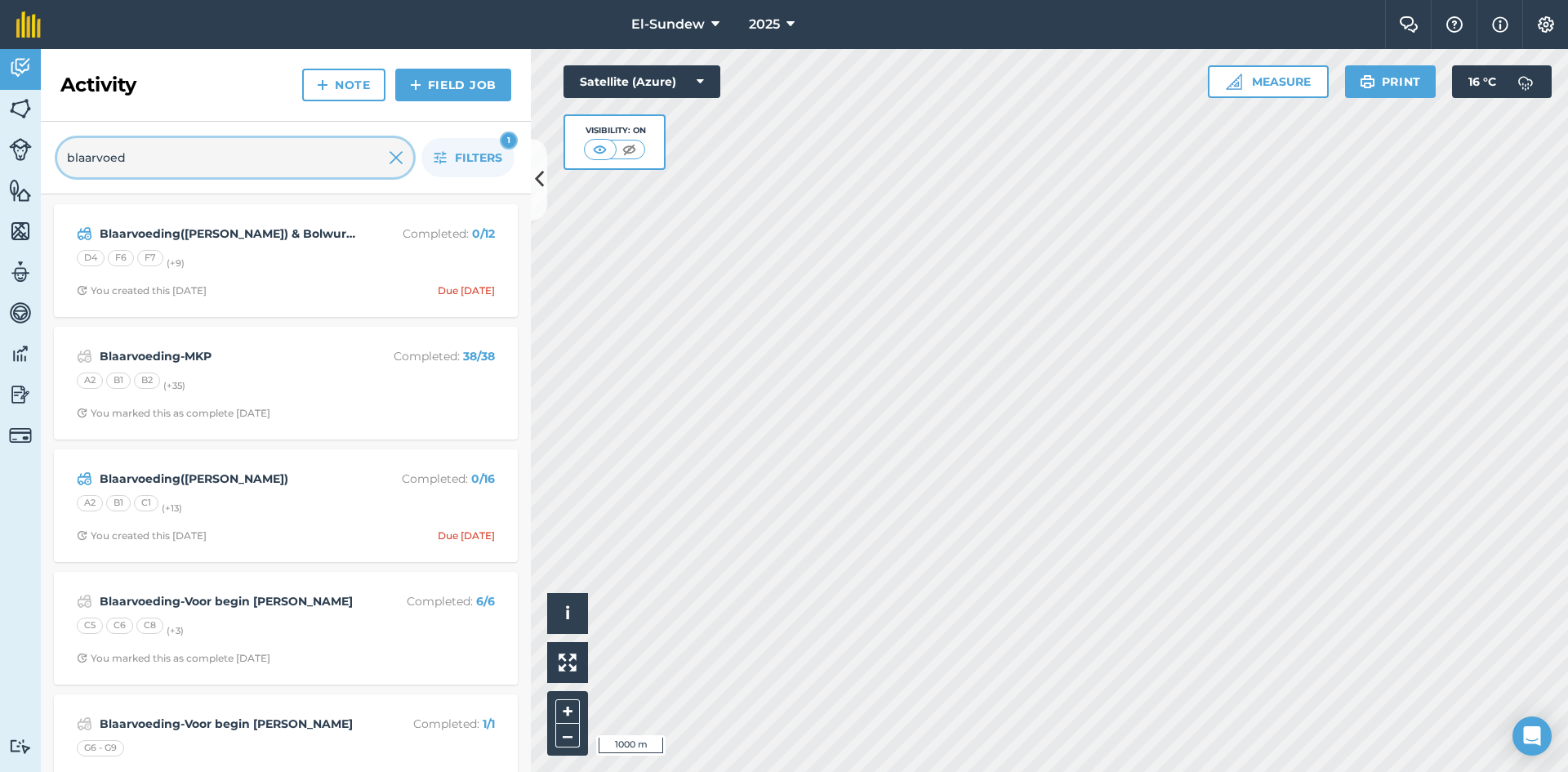
type input "blaarvoed"
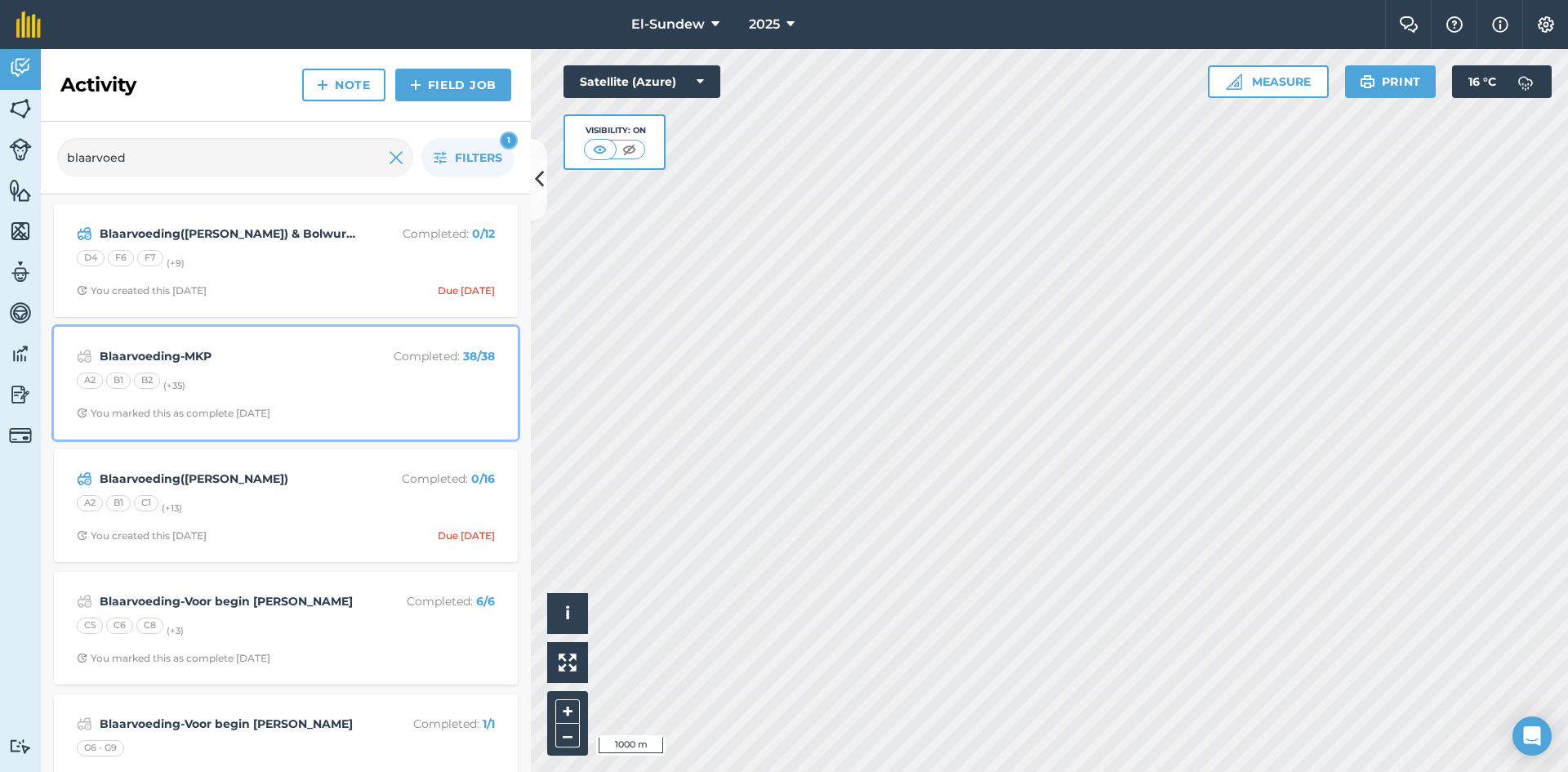
click at [319, 377] on div "A2 B1 B2 (+ 35 )" at bounding box center [286, 383] width 419 height 22
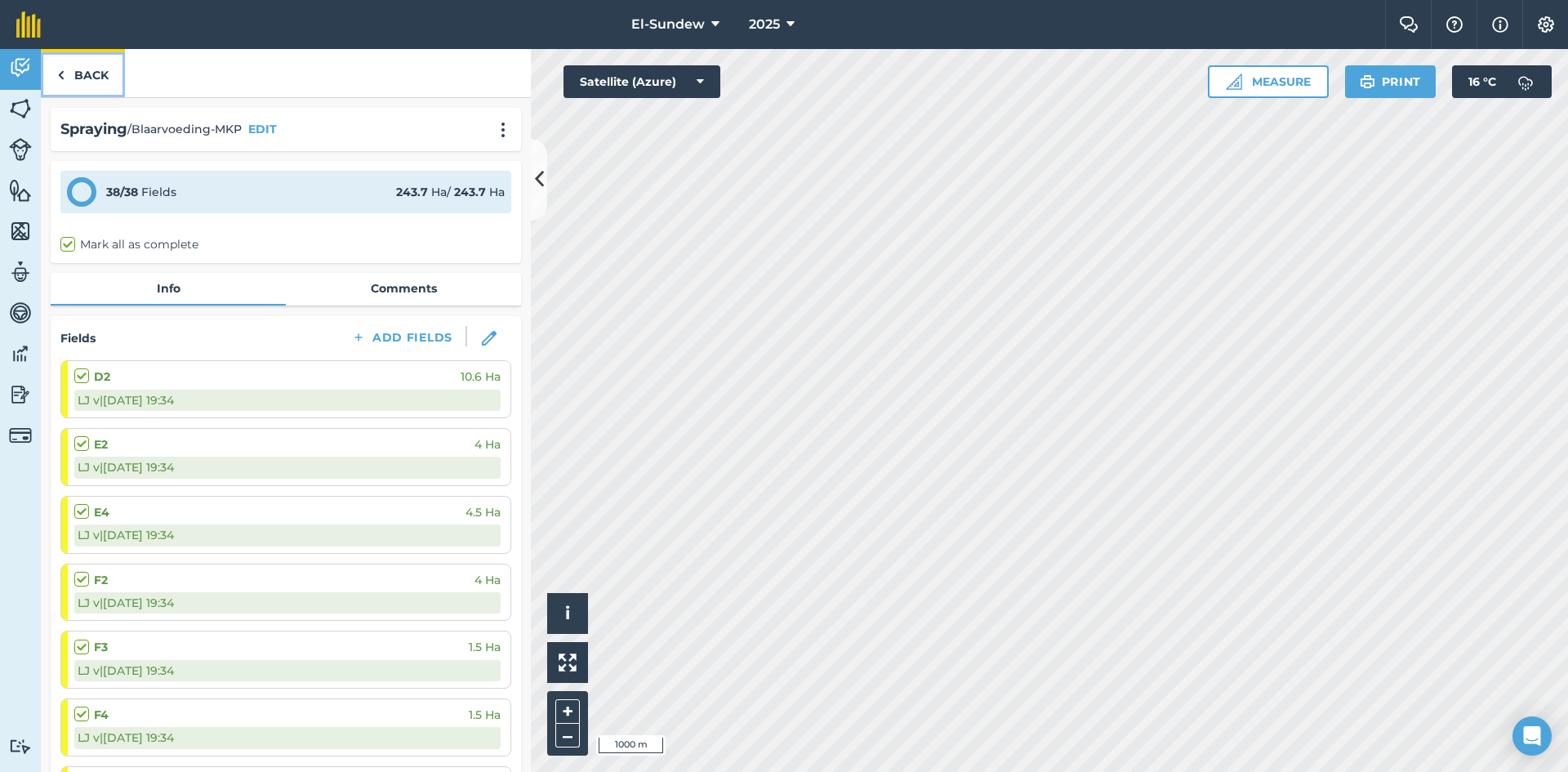
click at [92, 73] on link "Back" at bounding box center [82, 72] width 84 height 48
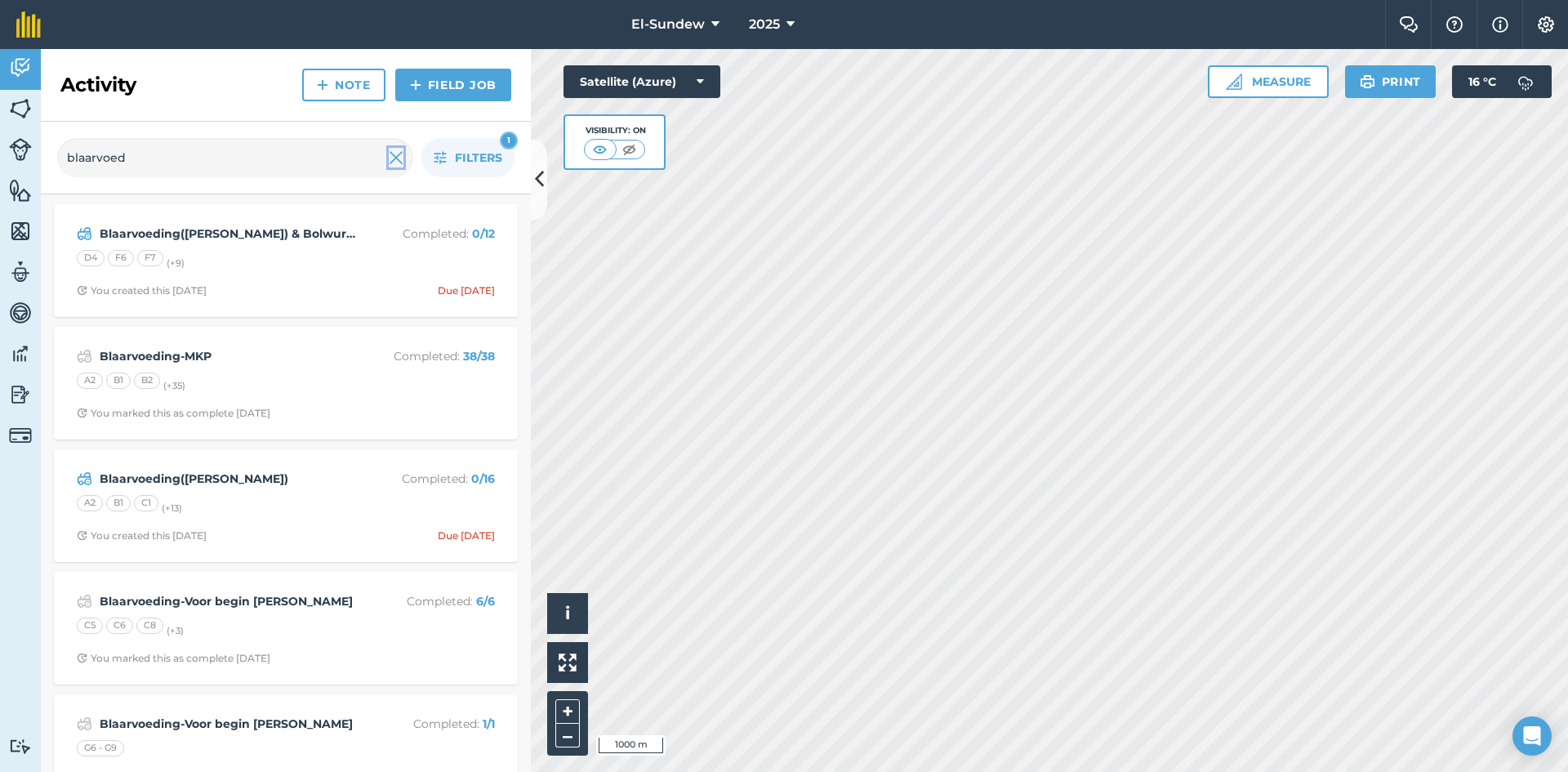
click at [403, 165] on img at bounding box center [396, 157] width 15 height 20
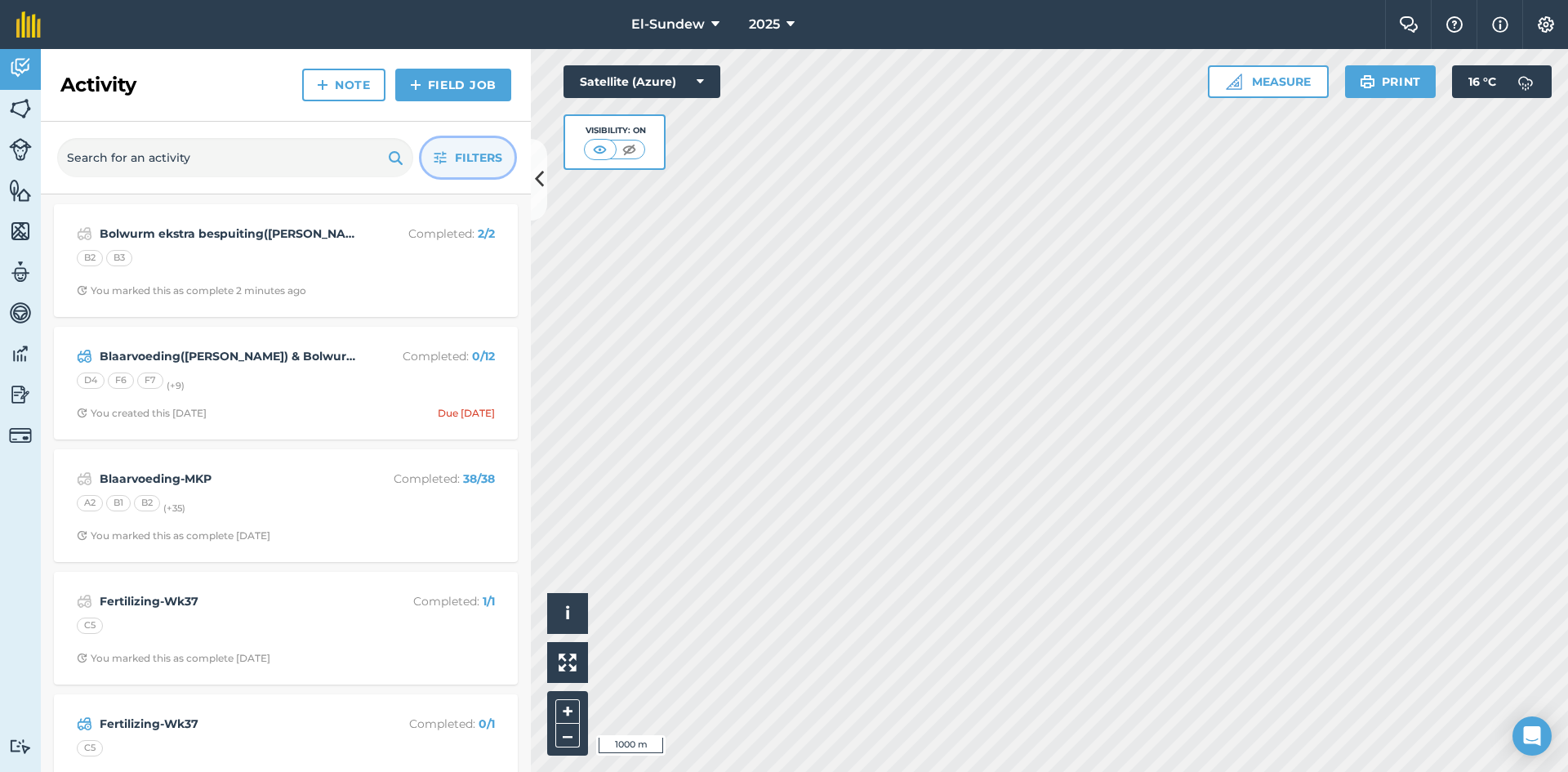
click at [429, 160] on button "Filters" at bounding box center [467, 158] width 93 height 39
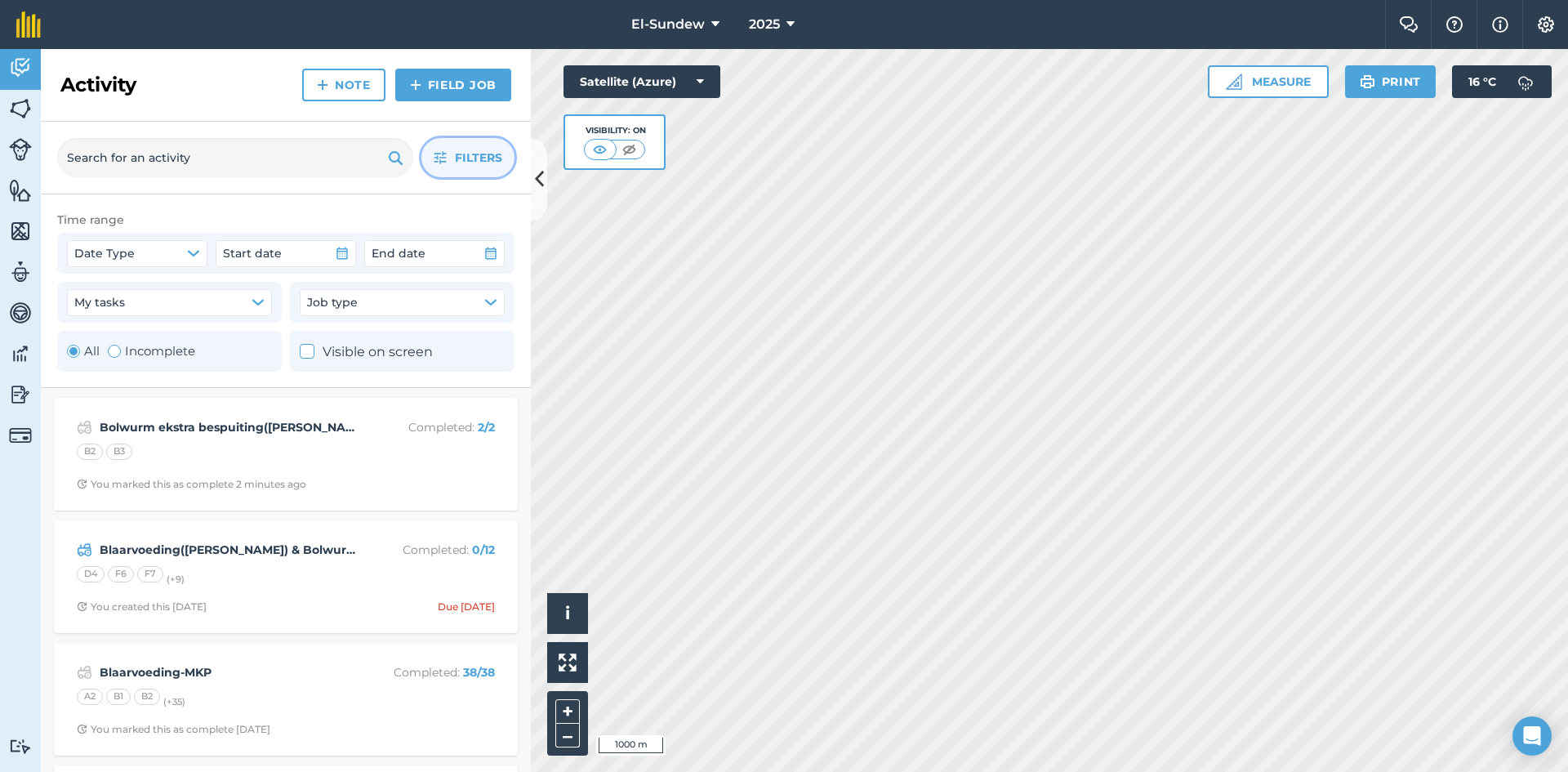
click at [140, 351] on label "Incomplete" at bounding box center [151, 351] width 87 height 20
radio input "false"
radio input "true"
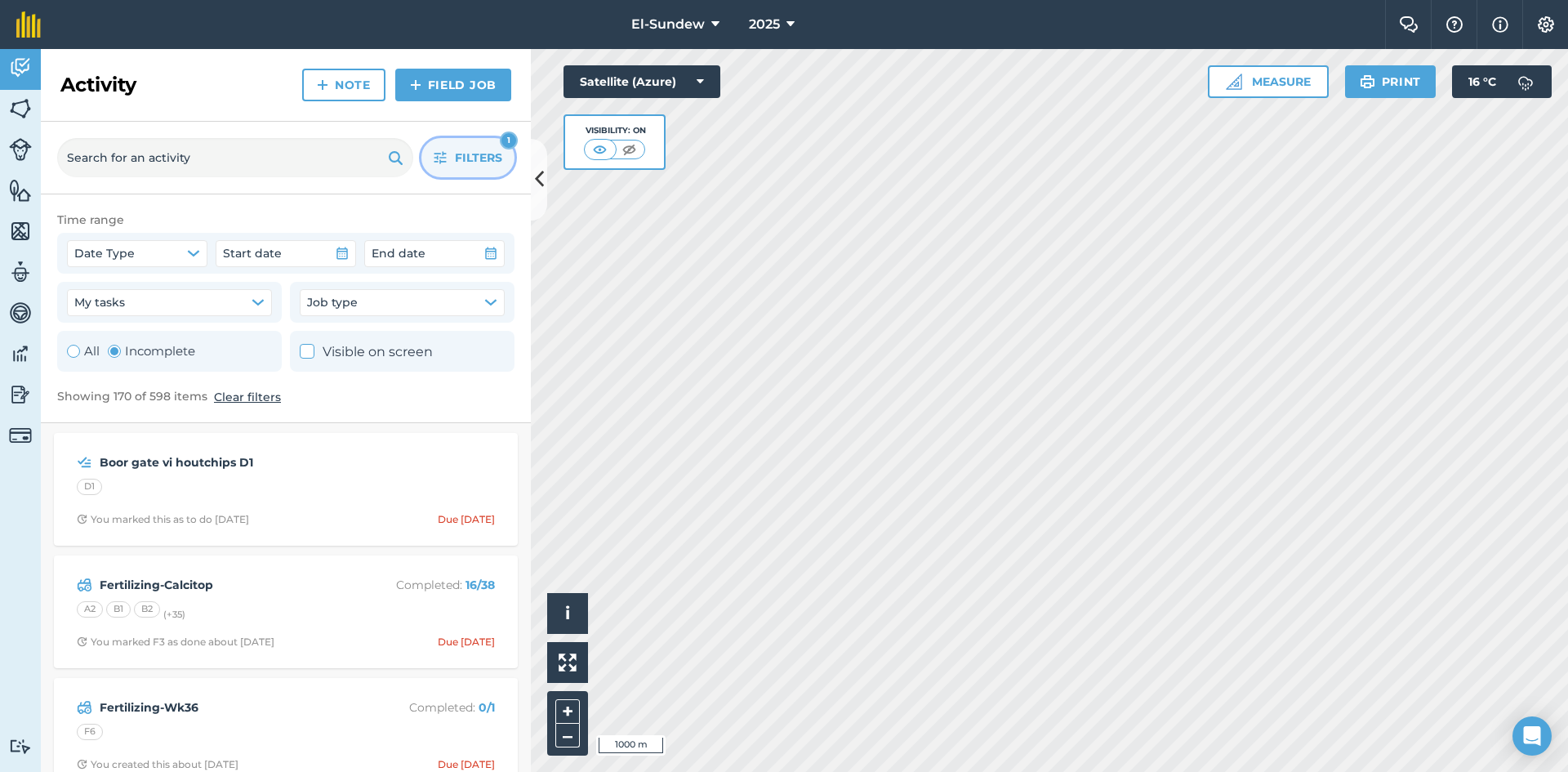
click at [447, 152] on button "Filters 1" at bounding box center [467, 158] width 93 height 39
